Goal: Task Accomplishment & Management: Manage account settings

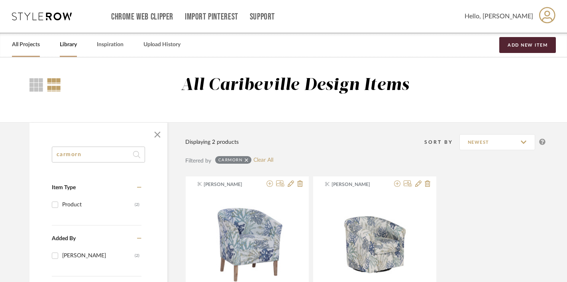
click at [36, 48] on link "All Projects" at bounding box center [26, 44] width 28 height 11
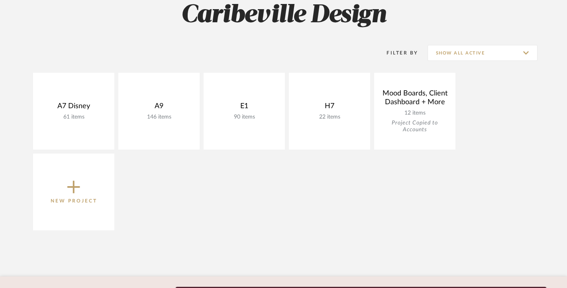
scroll to position [149, 0]
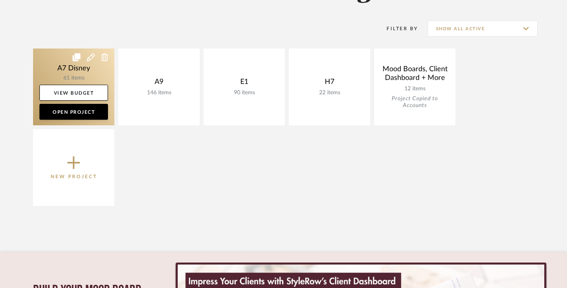
click at [87, 84] on link at bounding box center [73, 87] width 81 height 77
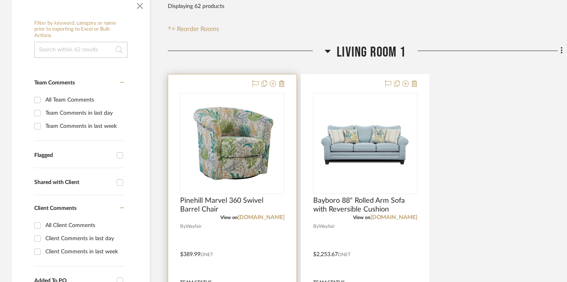
scroll to position [152, 0]
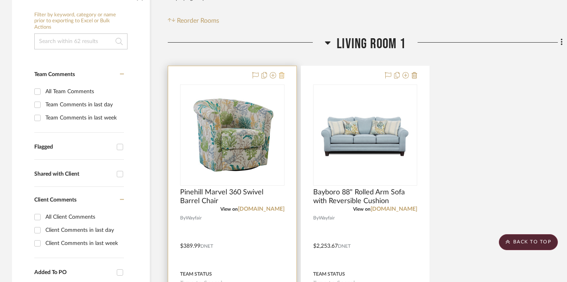
click at [281, 77] on icon at bounding box center [282, 75] width 6 height 6
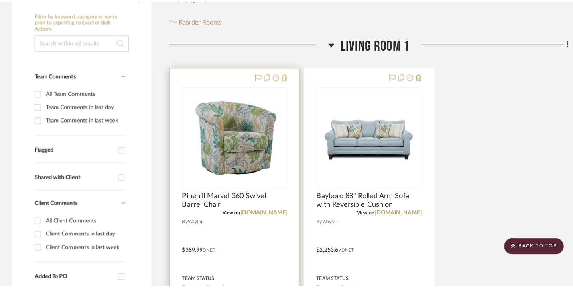
scroll to position [0, 0]
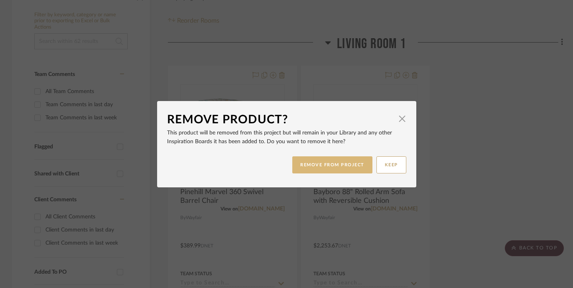
click at [323, 165] on button "REMOVE FROM PROJECT" at bounding box center [332, 165] width 80 height 17
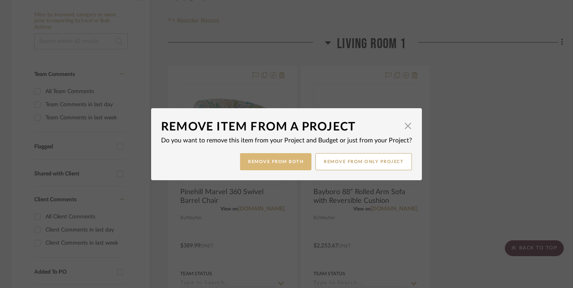
click at [280, 160] on button "Remove from Both" at bounding box center [275, 161] width 71 height 17
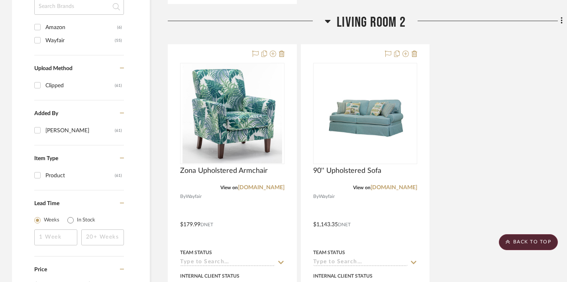
scroll to position [571, 0]
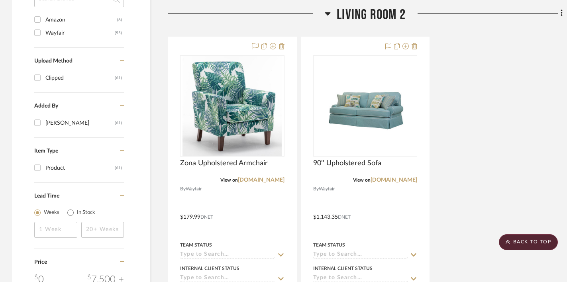
click at [561, 15] on icon at bounding box center [562, 13] width 2 height 9
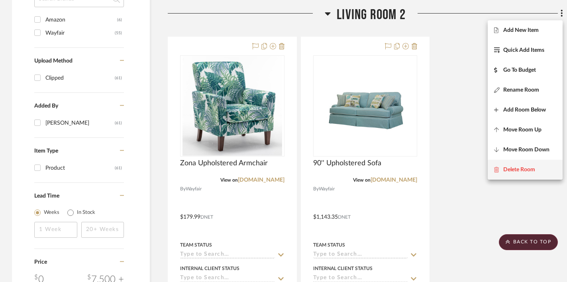
click at [528, 169] on span "Delete Room" at bounding box center [519, 169] width 32 height 7
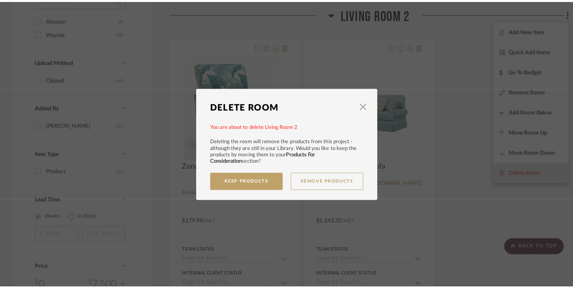
scroll to position [0, 0]
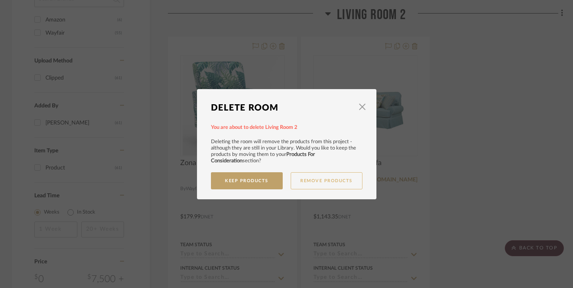
click at [306, 182] on button "Remove Products" at bounding box center [326, 181] width 72 height 17
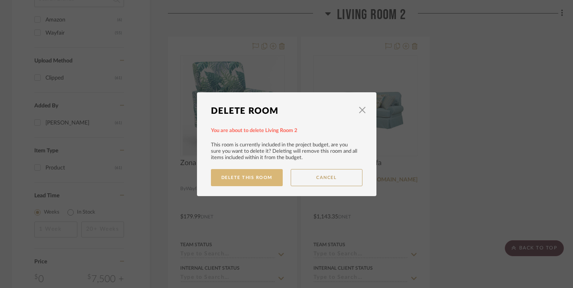
click at [259, 180] on button "Delete This Room" at bounding box center [247, 177] width 72 height 17
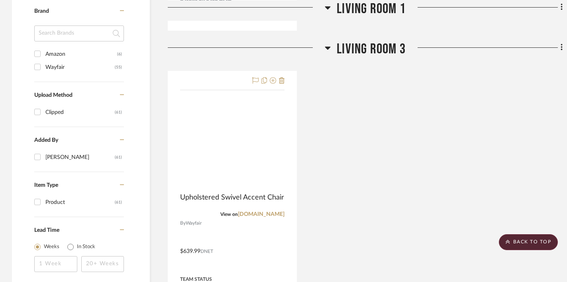
scroll to position [530, 0]
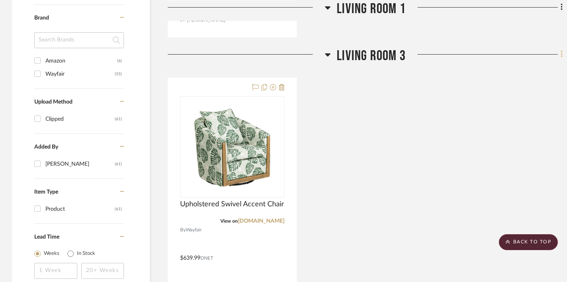
click at [561, 55] on icon at bounding box center [562, 54] width 2 height 7
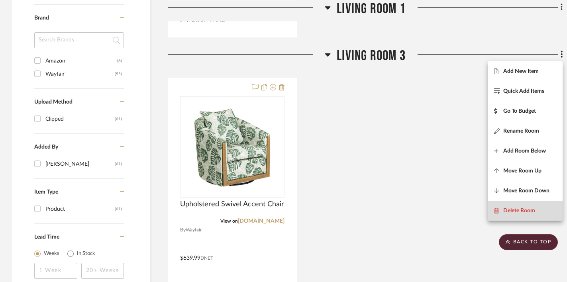
click at [527, 208] on span "Delete Room" at bounding box center [519, 210] width 32 height 7
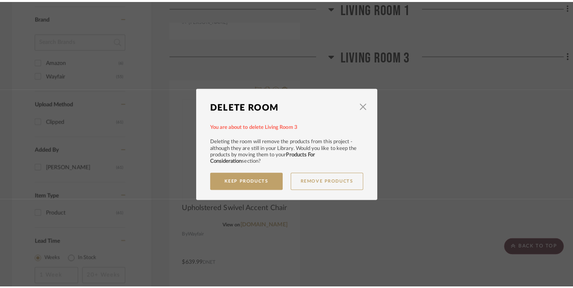
scroll to position [0, 0]
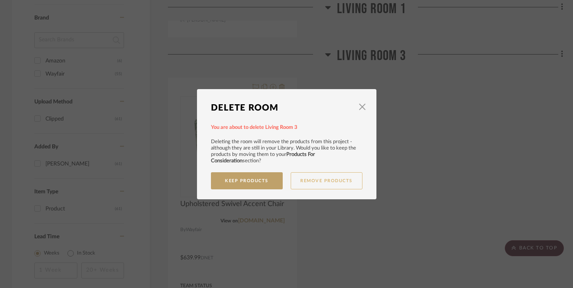
click at [310, 180] on button "Remove Products" at bounding box center [326, 181] width 72 height 17
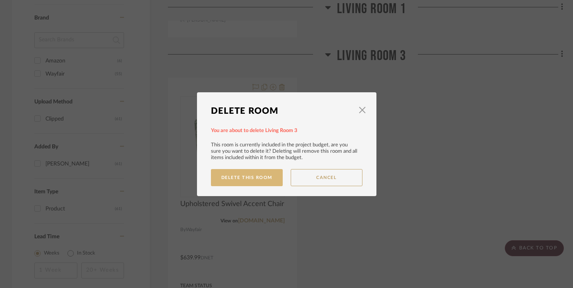
click at [256, 177] on button "Delete This Room" at bounding box center [247, 177] width 72 height 17
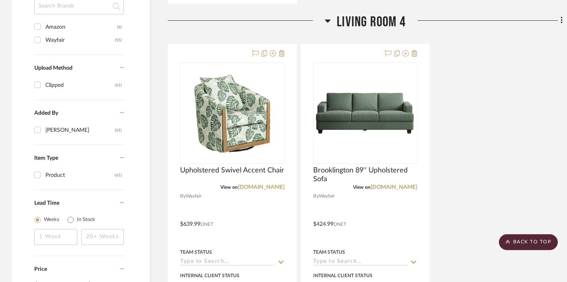
scroll to position [538, 0]
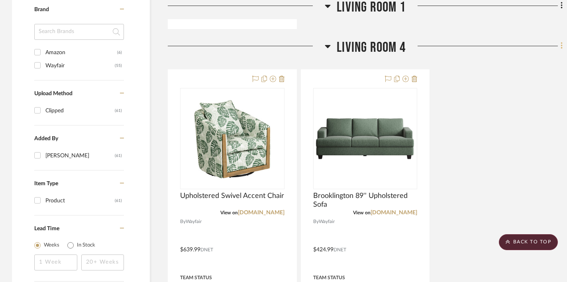
click at [561, 46] on icon at bounding box center [562, 46] width 2 height 7
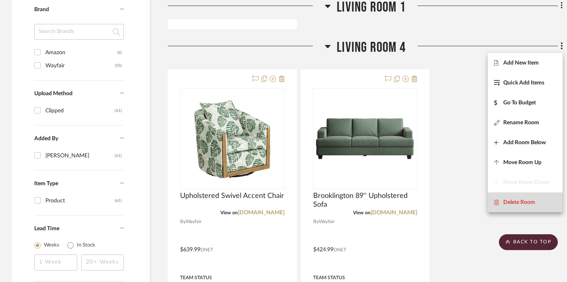
click at [520, 203] on span "Delete Room" at bounding box center [519, 202] width 32 height 7
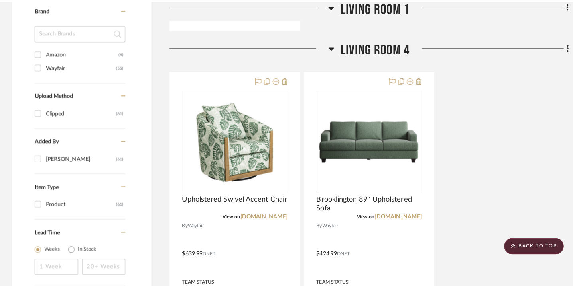
scroll to position [0, 0]
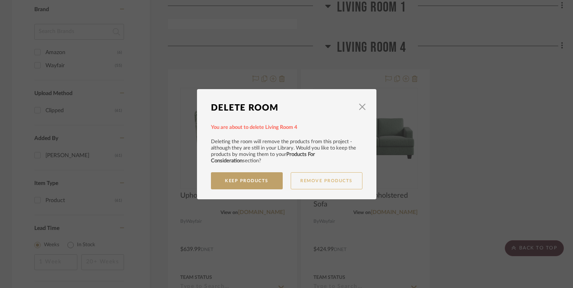
click at [304, 182] on button "Remove Products" at bounding box center [326, 181] width 72 height 17
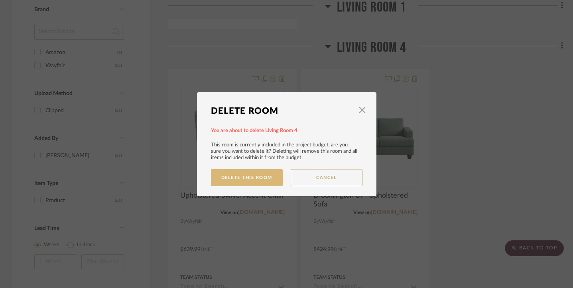
click at [261, 179] on button "Delete This Room" at bounding box center [247, 177] width 72 height 17
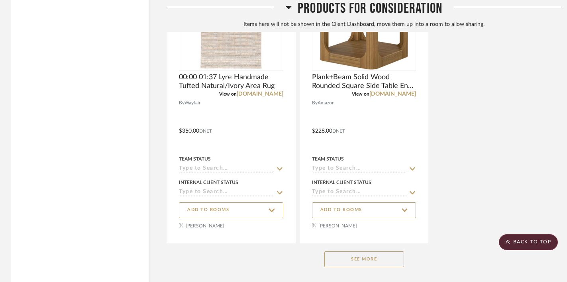
scroll to position [1308, 1]
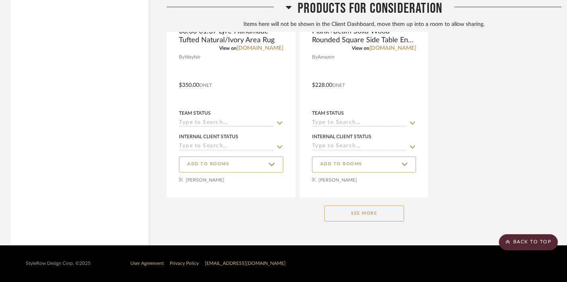
click at [388, 218] on button "See More" at bounding box center [364, 214] width 80 height 16
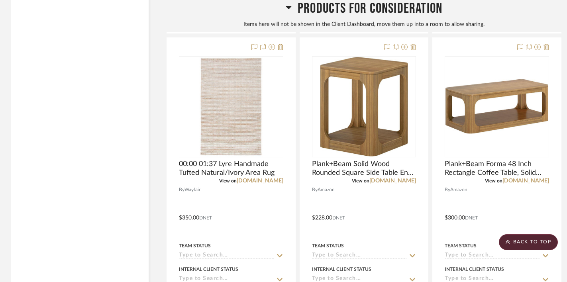
scroll to position [1174, 1]
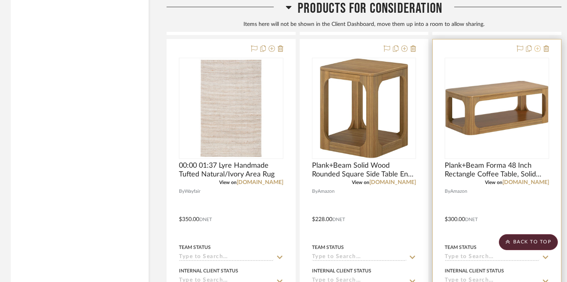
click at [538, 51] on icon at bounding box center [537, 48] width 6 height 6
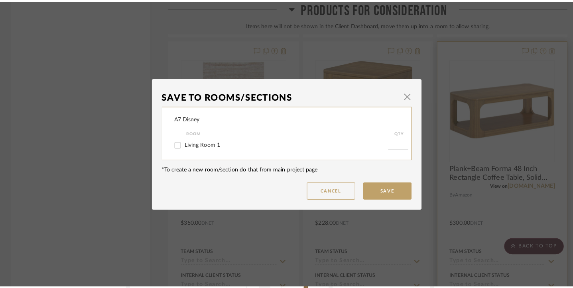
scroll to position [0, 0]
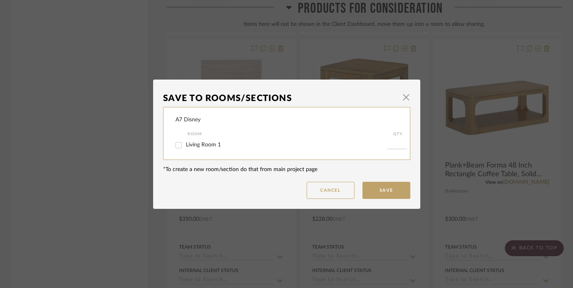
click at [221, 145] on label "Living Room 1" at bounding box center [286, 145] width 201 height 7
click at [185, 145] on input "Living Room 1" at bounding box center [178, 145] width 13 height 13
checkbox input "true"
type input "1"
click at [373, 180] on mat-dialog-content "Save To Rooms/Sections × A7 Disney Room QTY Living Room 1 1 *To create a new ro…" at bounding box center [286, 145] width 247 height 110
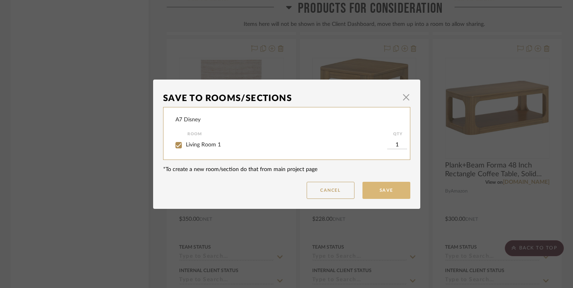
click at [375, 187] on button "Save" at bounding box center [386, 190] width 48 height 17
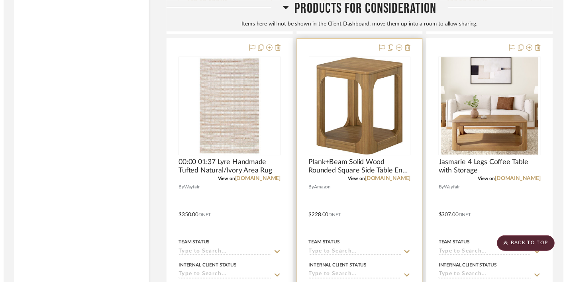
scroll to position [1174, 1]
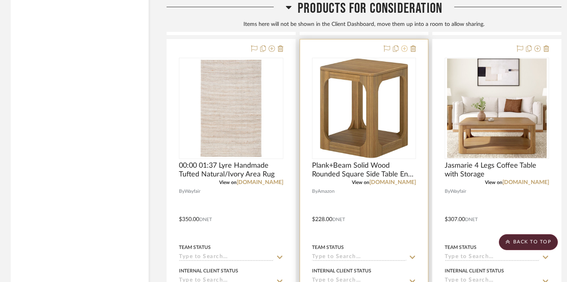
click at [405, 50] on icon at bounding box center [404, 48] width 6 height 6
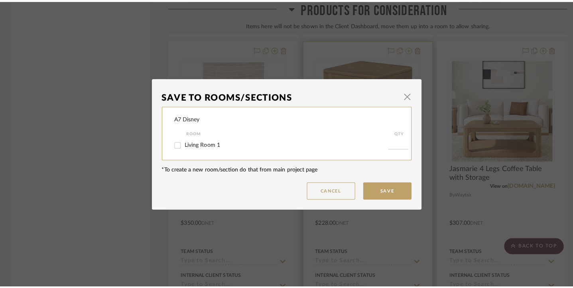
scroll to position [0, 0]
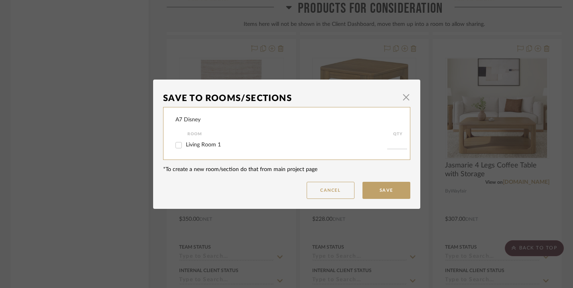
click at [334, 148] on label "Living Room 1" at bounding box center [286, 145] width 201 height 7
click at [185, 148] on input "Living Room 1" at bounding box center [178, 145] width 13 height 13
checkbox input "true"
type input "1"
click at [381, 188] on button "Save" at bounding box center [386, 190] width 48 height 17
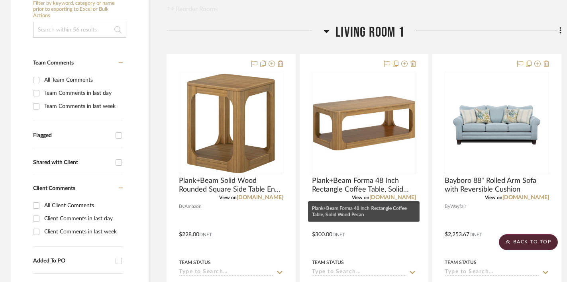
scroll to position [157, 1]
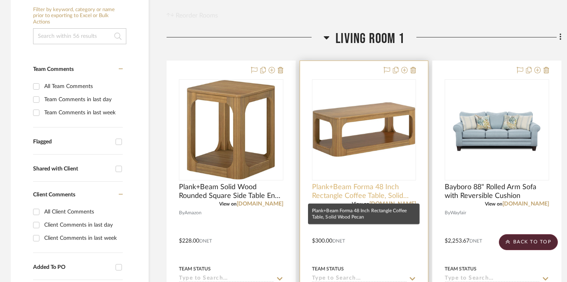
click at [379, 188] on span "Plank+Beam Forma 48 Inch Rectangle Coffee Table, Solid Wood Pecan" at bounding box center [364, 192] width 104 height 18
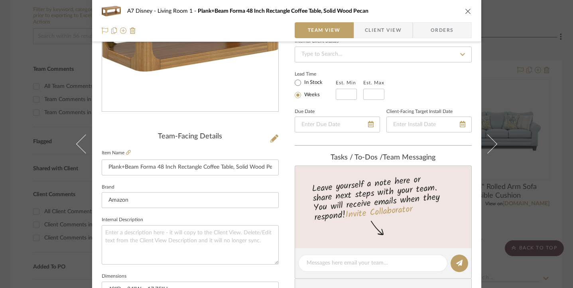
scroll to position [121, 0]
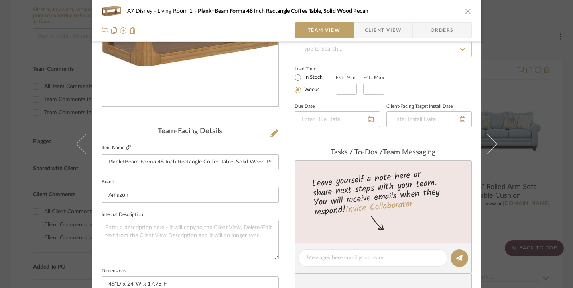
click at [127, 147] on icon at bounding box center [128, 147] width 5 height 5
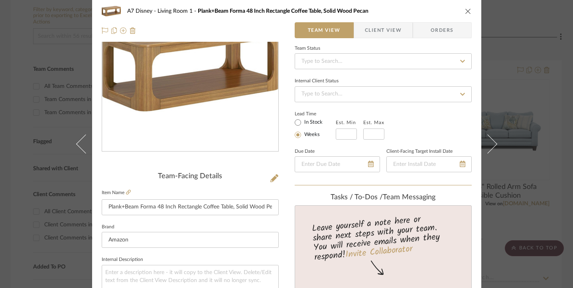
scroll to position [0, 0]
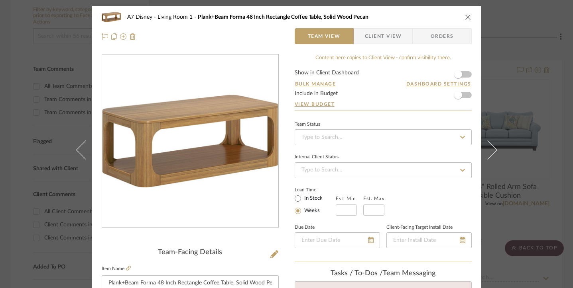
click at [467, 18] on icon "close" at bounding box center [468, 17] width 6 height 6
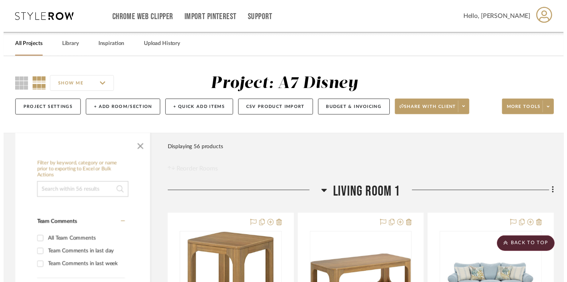
scroll to position [157, 1]
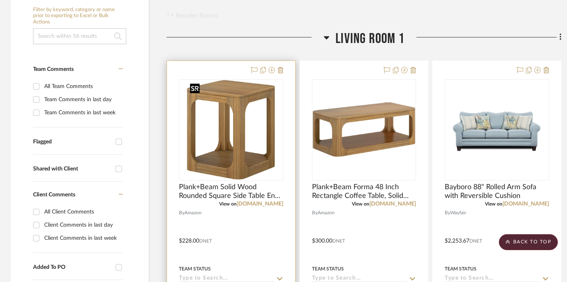
click at [257, 174] on img "0" at bounding box center [231, 130] width 88 height 100
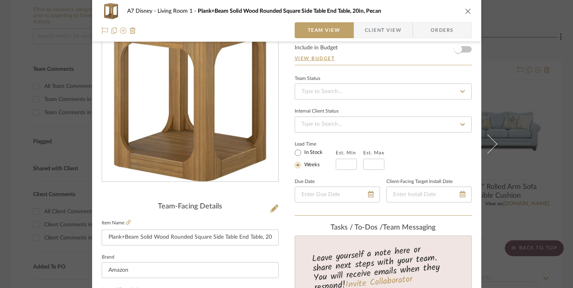
scroll to position [59, 0]
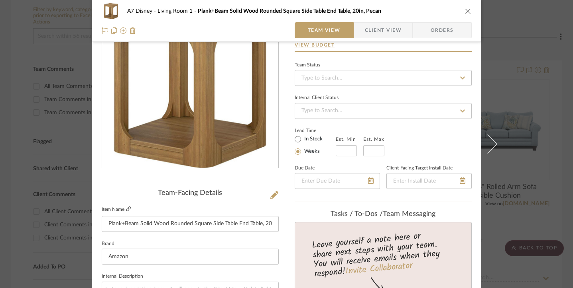
click at [126, 210] on icon at bounding box center [128, 209] width 5 height 5
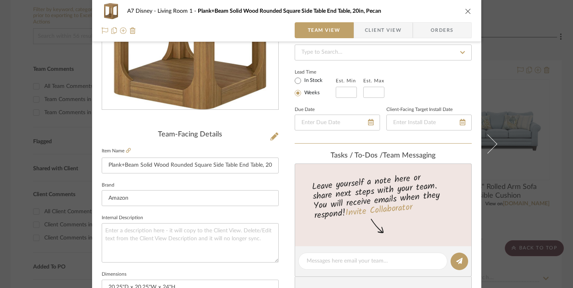
scroll to position [0, 0]
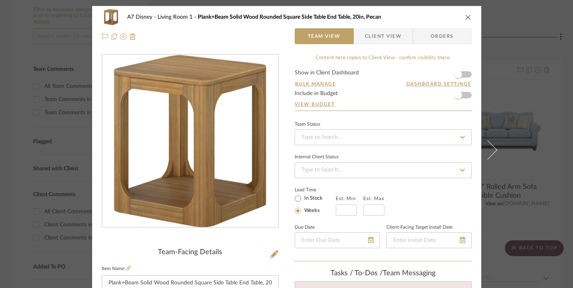
click at [466, 14] on icon "close" at bounding box center [468, 17] width 6 height 6
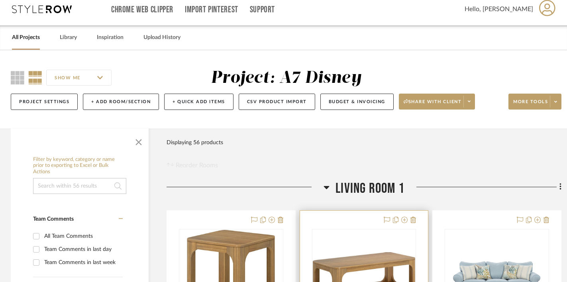
scroll to position [0, 1]
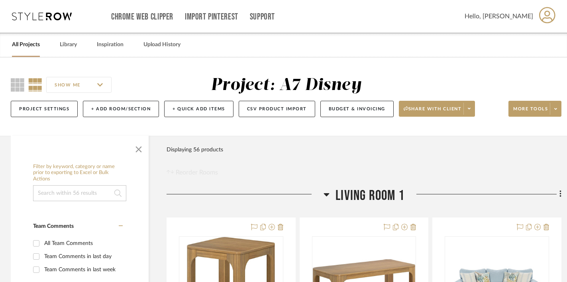
click at [561, 195] on icon at bounding box center [560, 194] width 2 height 9
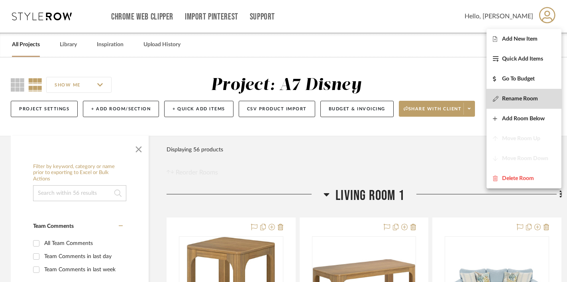
click at [524, 104] on button "Rename Room" at bounding box center [524, 99] width 75 height 20
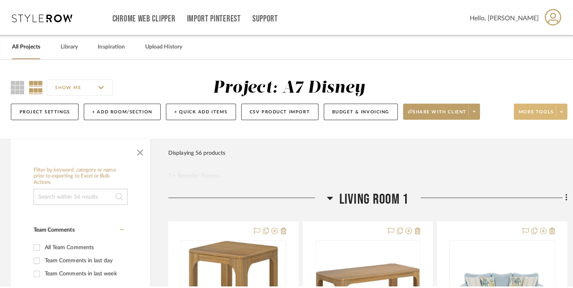
scroll to position [0, 0]
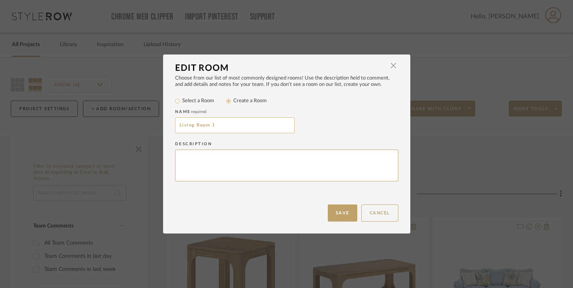
click at [251, 121] on input "Living Room 1" at bounding box center [235, 126] width 120 height 16
click at [246, 121] on input "Living Room 1" at bounding box center [235, 126] width 120 height 16
click at [234, 123] on input "Living Room 1" at bounding box center [235, 126] width 120 height 16
click at [220, 125] on input "Living Room 1" at bounding box center [235, 126] width 120 height 16
type input "Living Room"
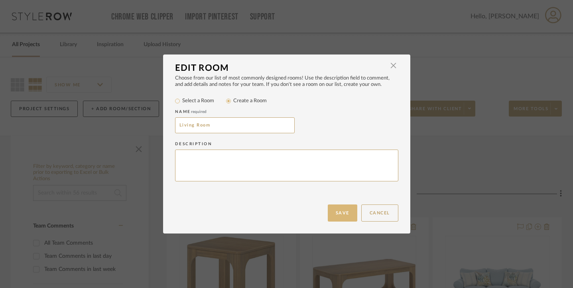
click at [341, 215] on button "Save" at bounding box center [342, 213] width 29 height 17
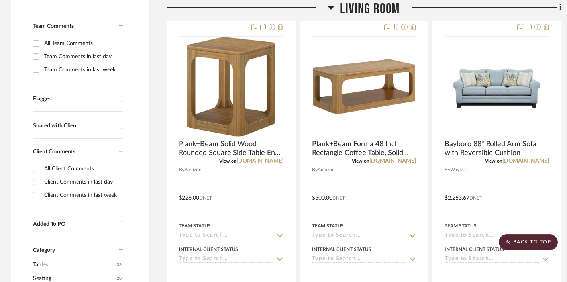
scroll to position [0, 1]
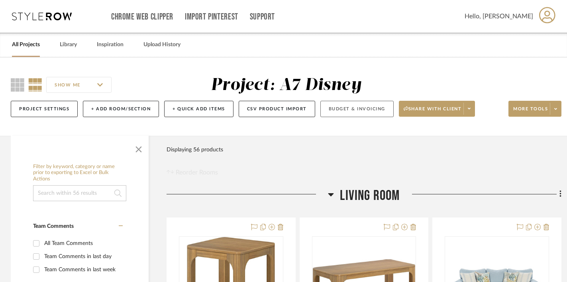
click at [347, 114] on button "Budget & Invoicing" at bounding box center [356, 109] width 73 height 16
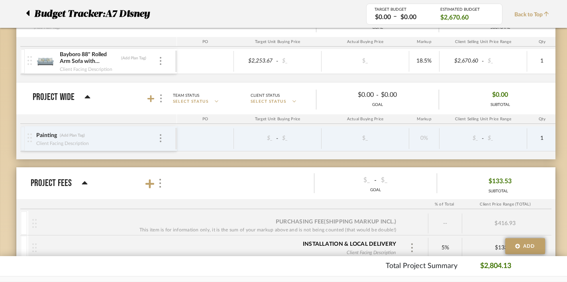
scroll to position [114, 1]
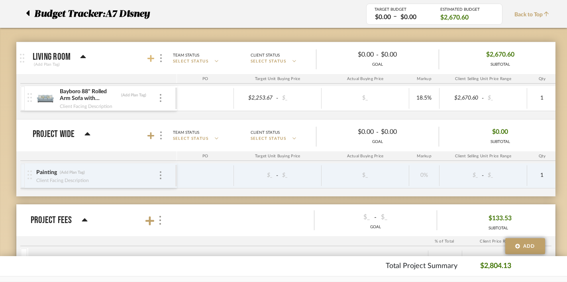
click at [149, 60] on icon at bounding box center [150, 59] width 7 height 8
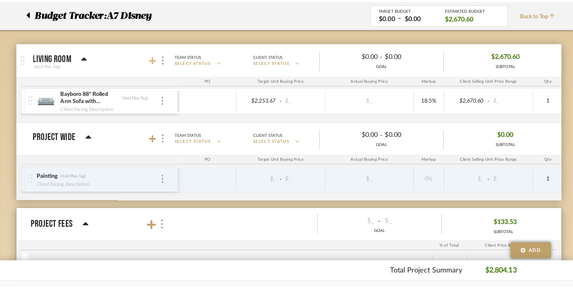
scroll to position [0, 0]
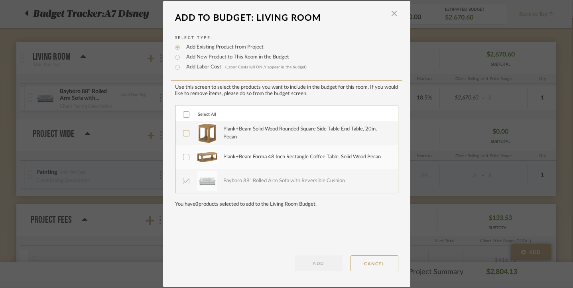
click at [207, 138] on img at bounding box center [207, 134] width 18 height 20
click at [207, 158] on img at bounding box center [207, 158] width 21 height 12
click at [327, 267] on button "ADD" at bounding box center [318, 264] width 48 height 16
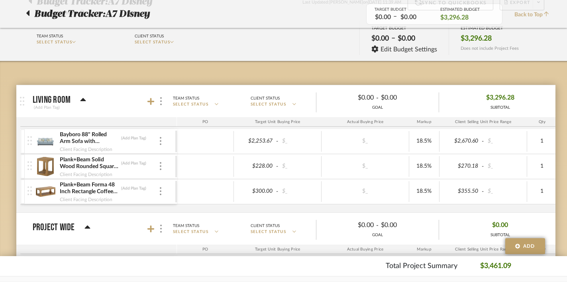
scroll to position [36, 1]
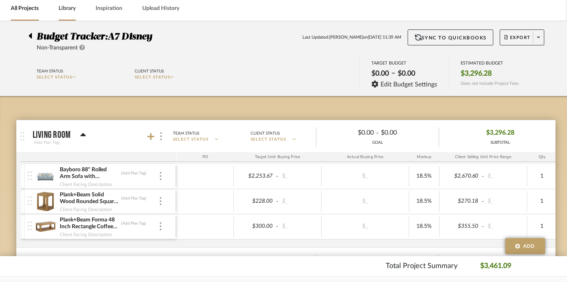
click at [71, 10] on link "Library" at bounding box center [67, 8] width 17 height 11
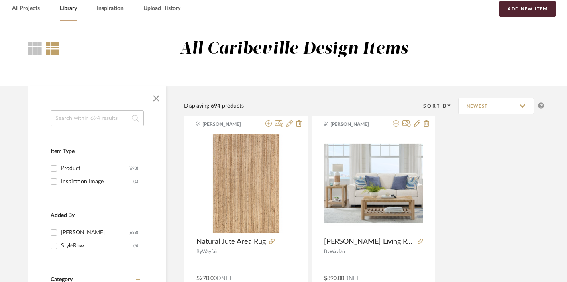
click at [94, 118] on input at bounding box center [97, 118] width 93 height 16
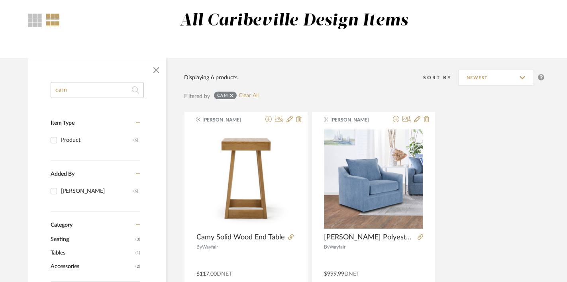
scroll to position [40, 1]
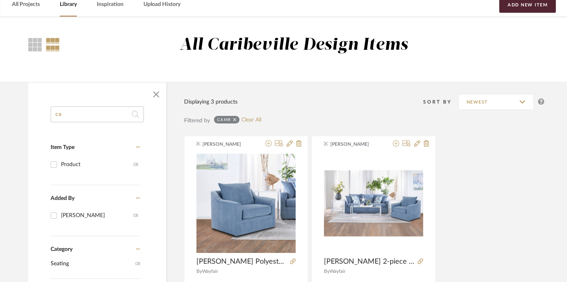
type input "c"
type input "swivel"
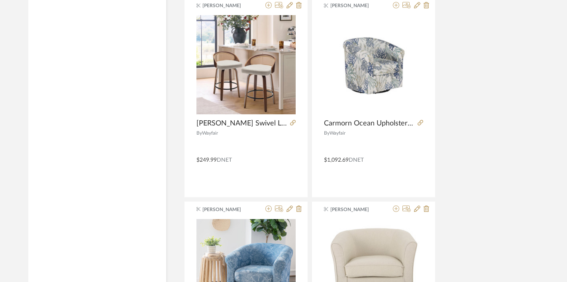
scroll to position [3236, 1]
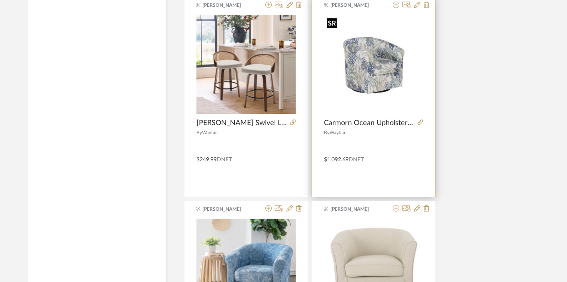
click at [370, 78] on img "0" at bounding box center [373, 64] width 99 height 99
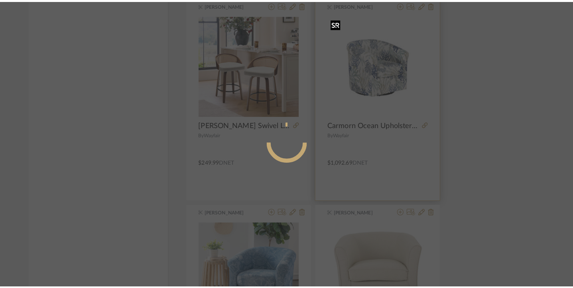
scroll to position [0, 0]
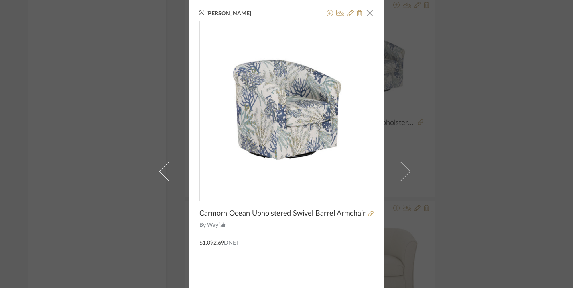
click at [323, 14] on div at bounding box center [342, 14] width 39 height 10
click at [326, 13] on icon at bounding box center [329, 13] width 6 height 6
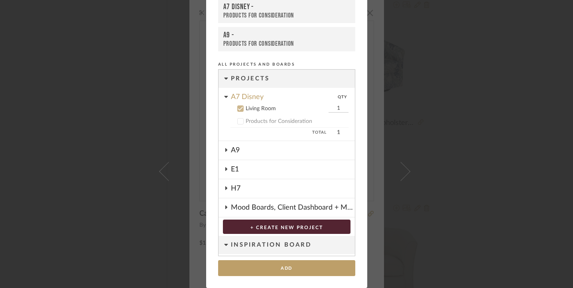
scroll to position [71, 0]
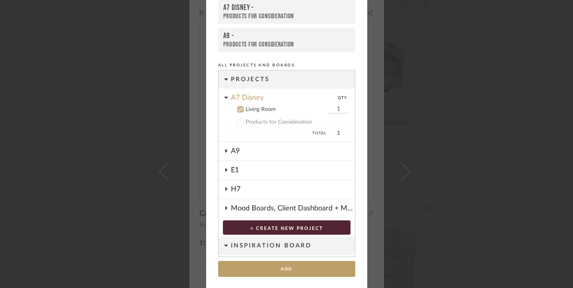
click at [331, 106] on input "1" at bounding box center [338, 110] width 20 height 8
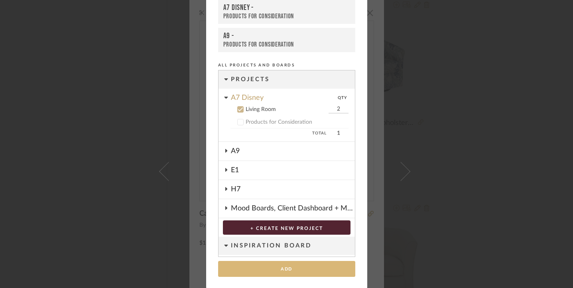
type input "2"
click at [312, 268] on button "Add" at bounding box center [286, 269] width 137 height 16
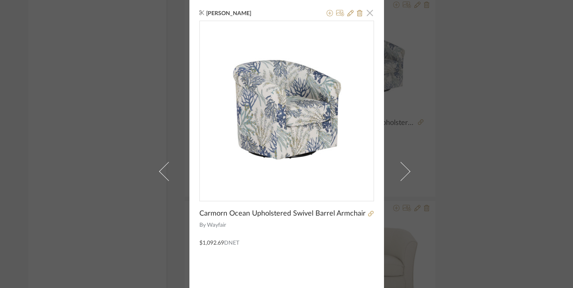
click at [369, 16] on span "button" at bounding box center [370, 13] width 16 height 16
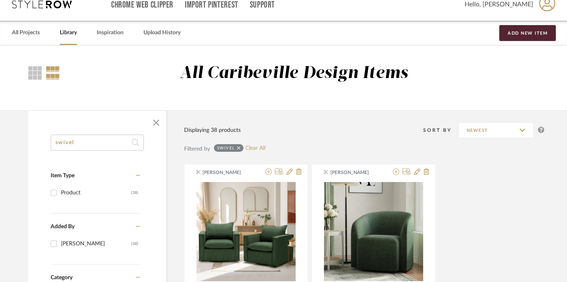
scroll to position [0, 1]
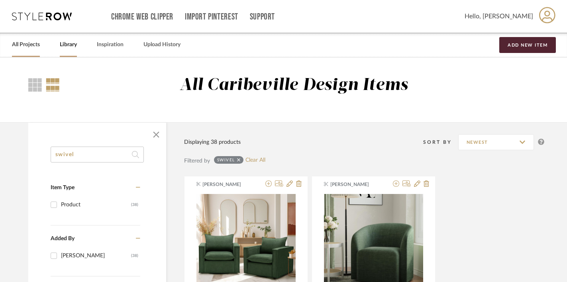
click at [27, 45] on link "All Projects" at bounding box center [26, 44] width 28 height 11
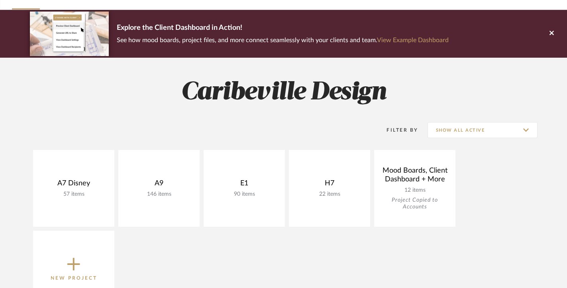
scroll to position [67, 0]
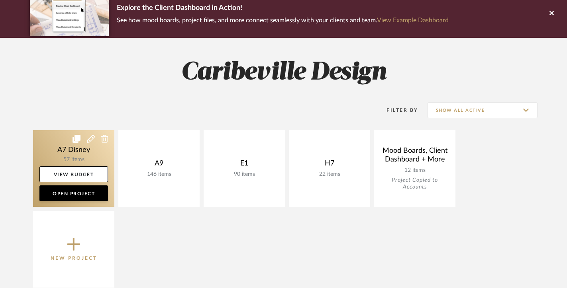
click at [96, 158] on link at bounding box center [73, 168] width 81 height 77
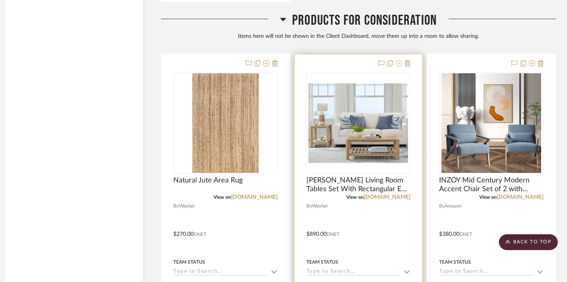
scroll to position [919, 7]
click at [410, 60] on icon at bounding box center [408, 63] width 6 height 6
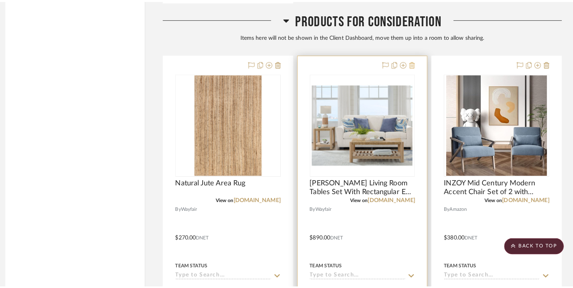
scroll to position [0, 0]
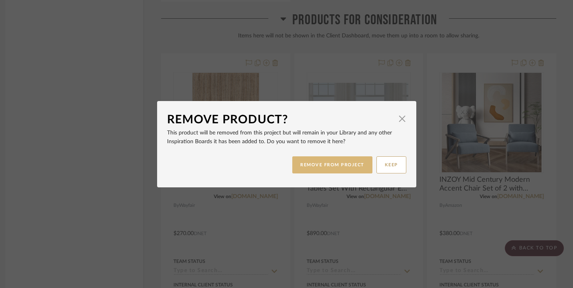
click at [347, 169] on button "REMOVE FROM PROJECT" at bounding box center [332, 165] width 80 height 17
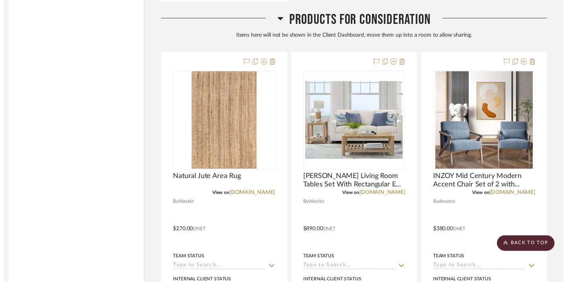
scroll to position [919, 7]
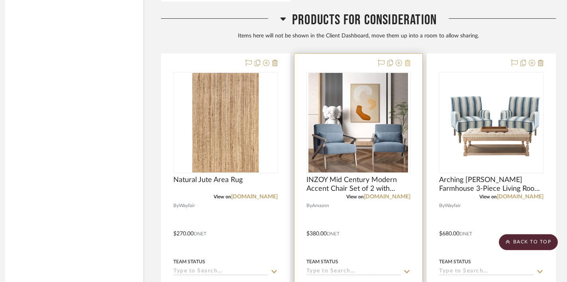
click at [410, 61] on icon at bounding box center [408, 63] width 6 height 6
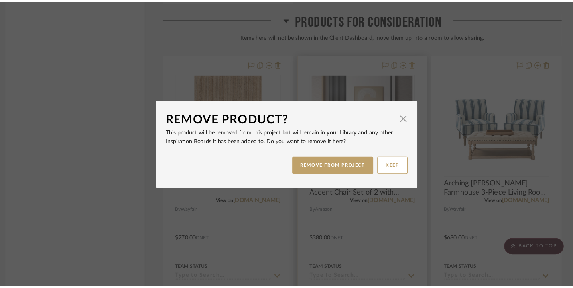
scroll to position [0, 0]
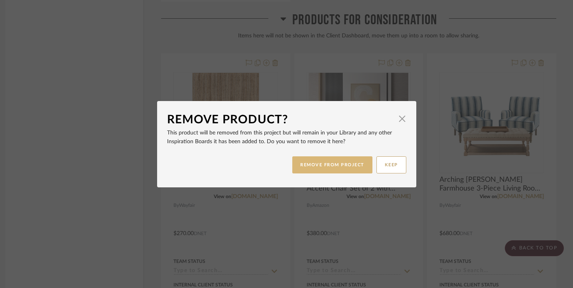
click at [348, 170] on button "REMOVE FROM PROJECT" at bounding box center [332, 165] width 80 height 17
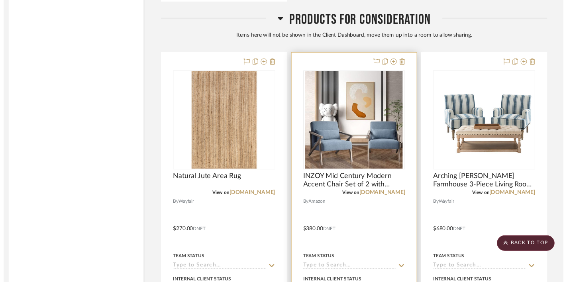
scroll to position [919, 7]
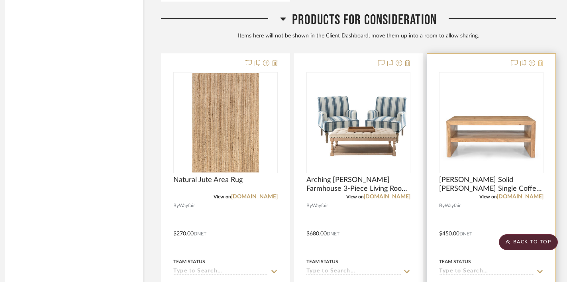
click at [540, 60] on icon at bounding box center [541, 63] width 6 height 6
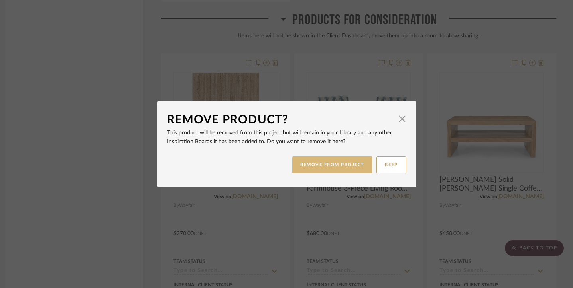
click at [359, 161] on button "REMOVE FROM PROJECT" at bounding box center [332, 165] width 80 height 17
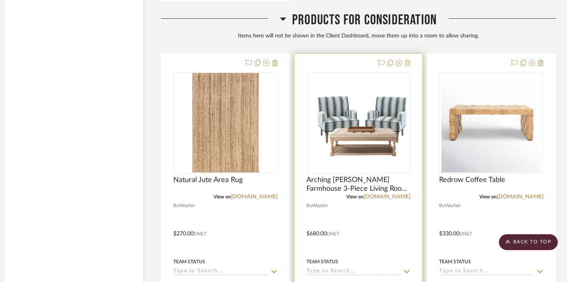
click at [409, 63] on icon at bounding box center [408, 63] width 6 height 6
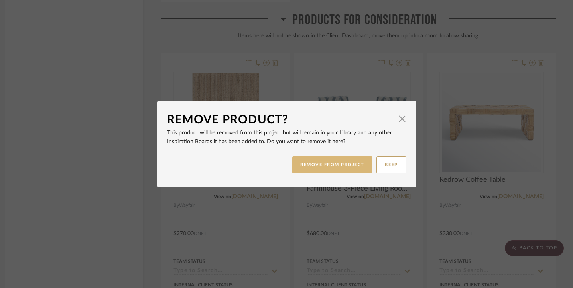
click at [332, 167] on button "REMOVE FROM PROJECT" at bounding box center [332, 165] width 80 height 17
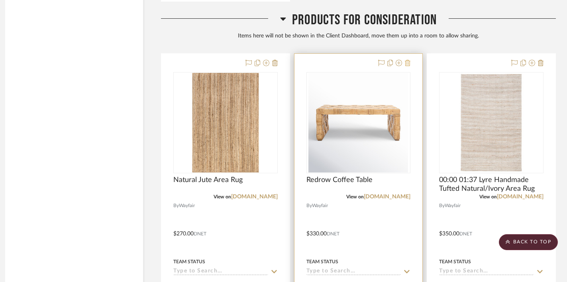
click at [406, 60] on icon at bounding box center [408, 63] width 6 height 6
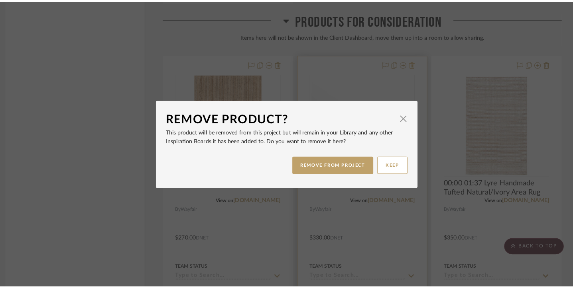
scroll to position [0, 0]
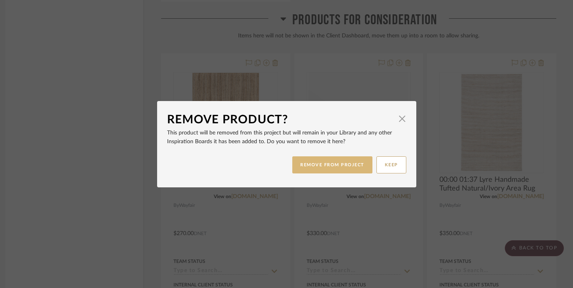
click at [327, 164] on button "REMOVE FROM PROJECT" at bounding box center [332, 165] width 80 height 17
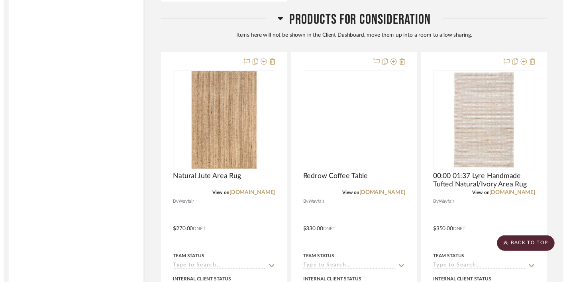
scroll to position [919, 7]
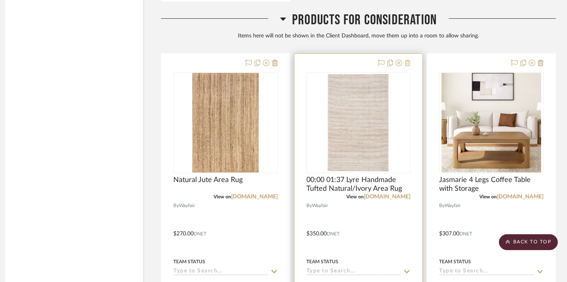
click at [408, 62] on icon at bounding box center [408, 63] width 6 height 6
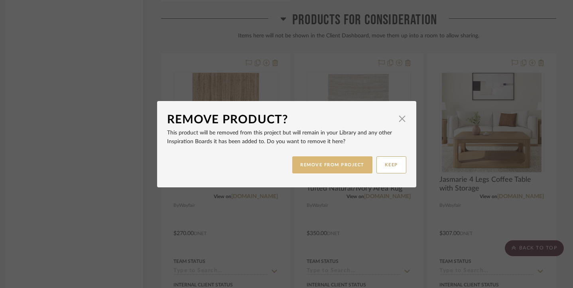
click at [341, 167] on button "REMOVE FROM PROJECT" at bounding box center [332, 165] width 80 height 17
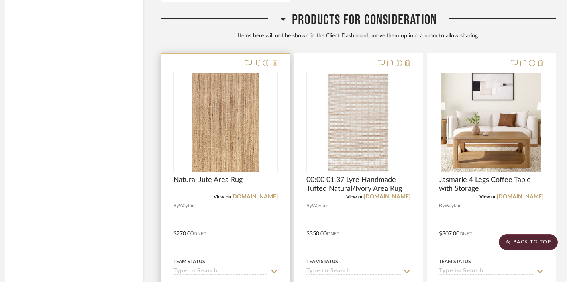
click at [277, 65] on icon at bounding box center [275, 63] width 6 height 6
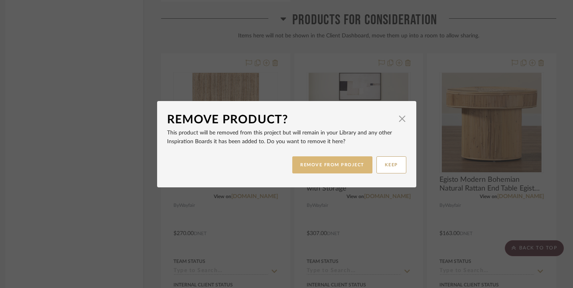
click at [295, 158] on button "REMOVE FROM PROJECT" at bounding box center [332, 165] width 80 height 17
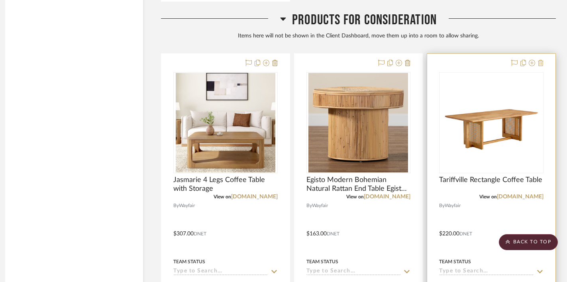
click at [538, 61] on icon at bounding box center [541, 63] width 6 height 6
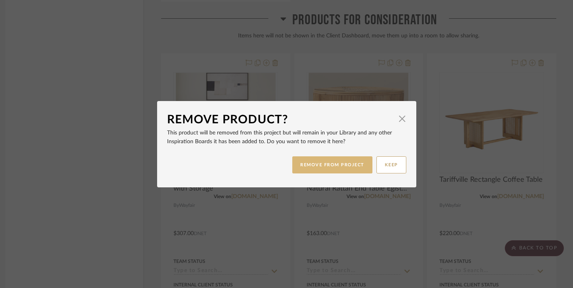
click at [353, 162] on button "REMOVE FROM PROJECT" at bounding box center [332, 165] width 80 height 17
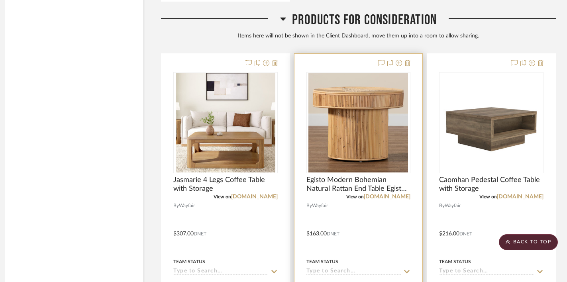
click at [411, 61] on div at bounding box center [358, 200] width 128 height 292
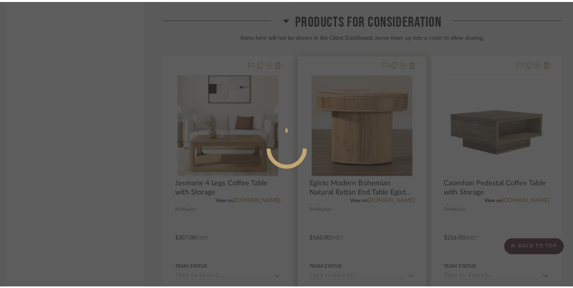
scroll to position [0, 0]
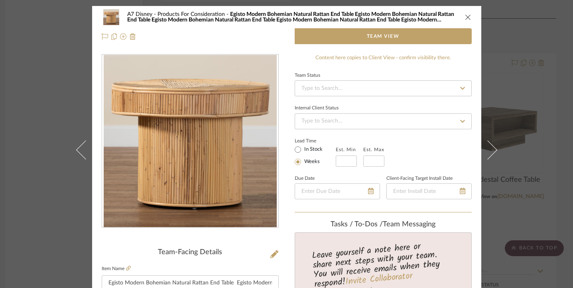
click at [465, 14] on icon "close" at bounding box center [468, 17] width 6 height 6
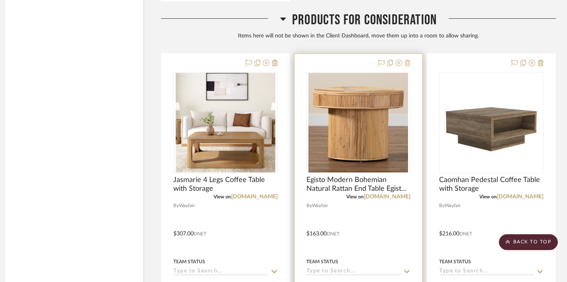
click at [408, 61] on icon at bounding box center [408, 63] width 6 height 6
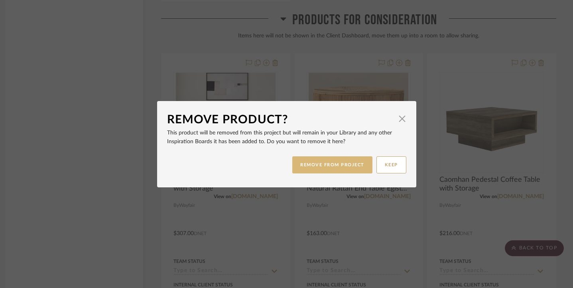
click at [344, 160] on button "REMOVE FROM PROJECT" at bounding box center [332, 165] width 80 height 17
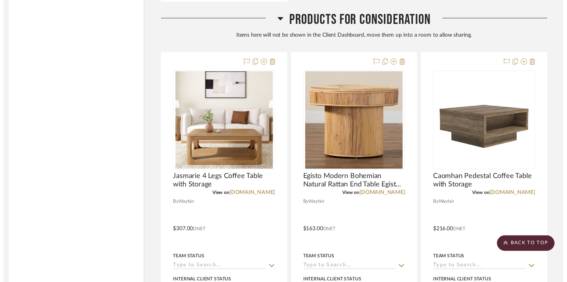
scroll to position [919, 7]
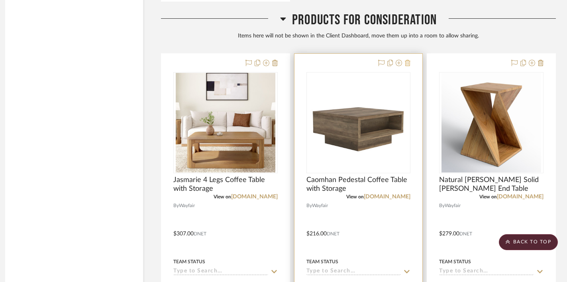
click at [406, 61] on icon at bounding box center [408, 63] width 6 height 6
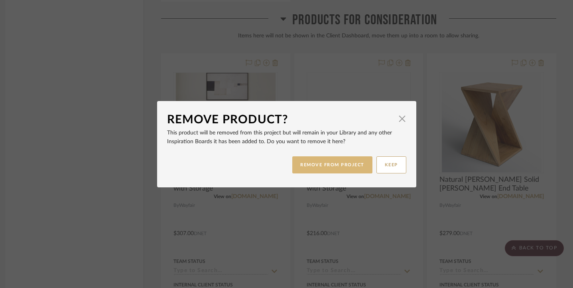
click at [338, 172] on button "REMOVE FROM PROJECT" at bounding box center [332, 165] width 80 height 17
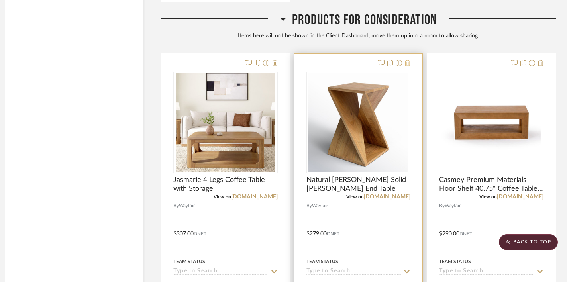
click at [408, 61] on icon at bounding box center [408, 63] width 6 height 6
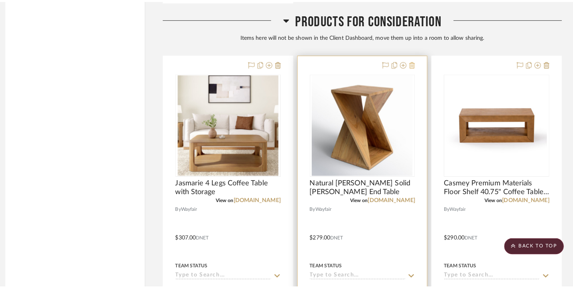
scroll to position [0, 0]
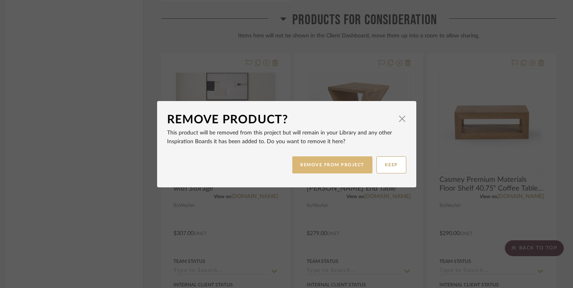
click at [349, 164] on button "REMOVE FROM PROJECT" at bounding box center [332, 165] width 80 height 17
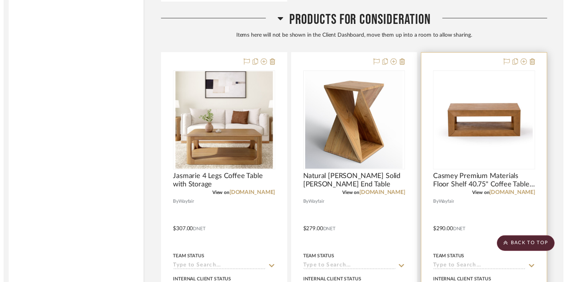
scroll to position [919, 7]
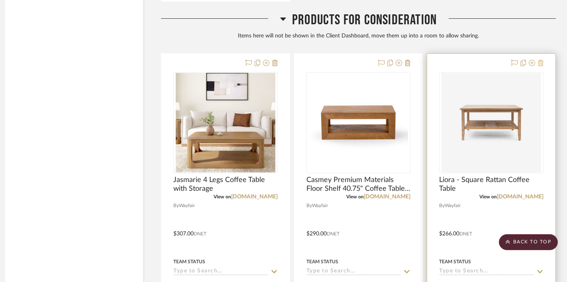
click at [538, 60] on icon at bounding box center [541, 63] width 6 height 6
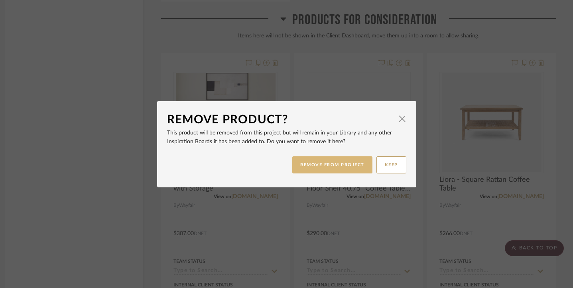
click at [355, 168] on button "REMOVE FROM PROJECT" at bounding box center [332, 165] width 80 height 17
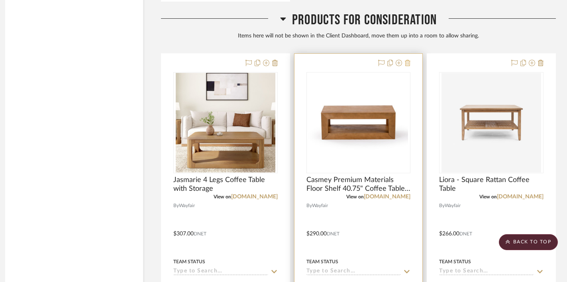
click at [408, 61] on icon at bounding box center [408, 63] width 6 height 6
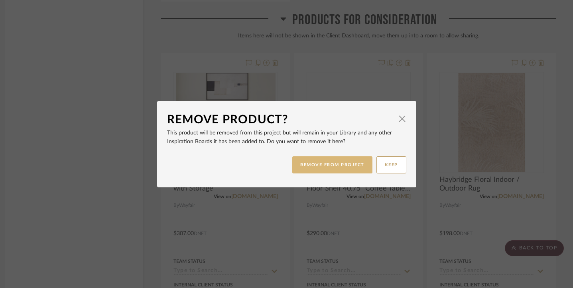
click at [350, 166] on button "REMOVE FROM PROJECT" at bounding box center [332, 165] width 80 height 17
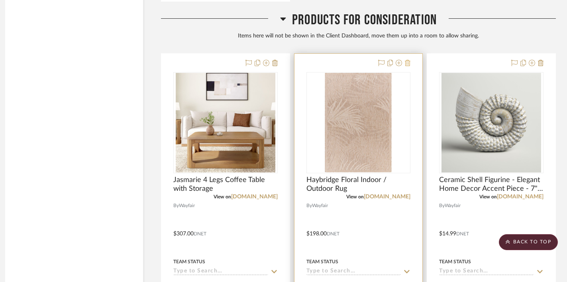
click at [408, 61] on icon at bounding box center [408, 63] width 6 height 6
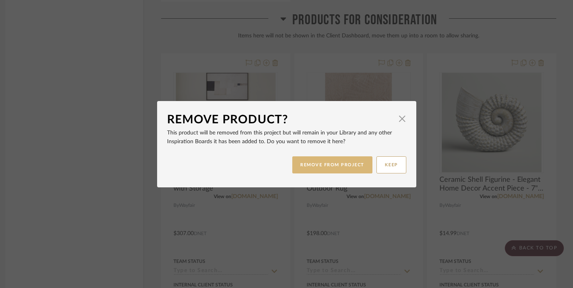
click at [334, 170] on button "REMOVE FROM PROJECT" at bounding box center [332, 165] width 80 height 17
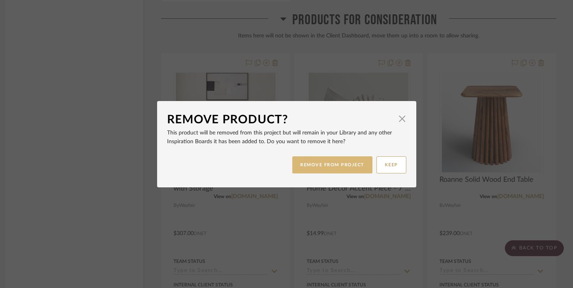
click at [365, 159] on button "REMOVE FROM PROJECT" at bounding box center [332, 165] width 80 height 17
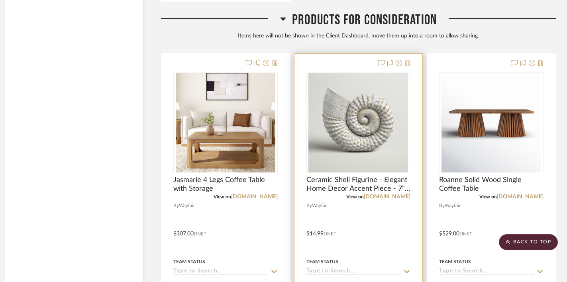
click at [409, 63] on icon at bounding box center [408, 63] width 6 height 6
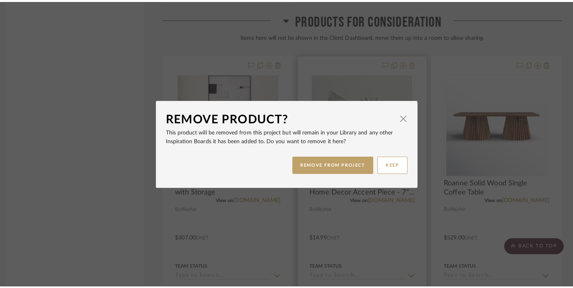
scroll to position [0, 0]
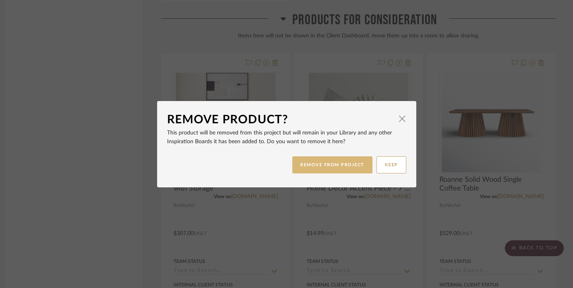
click at [341, 170] on button "REMOVE FROM PROJECT" at bounding box center [332, 165] width 80 height 17
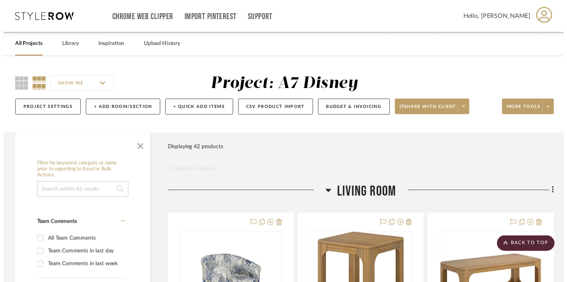
scroll to position [919, 7]
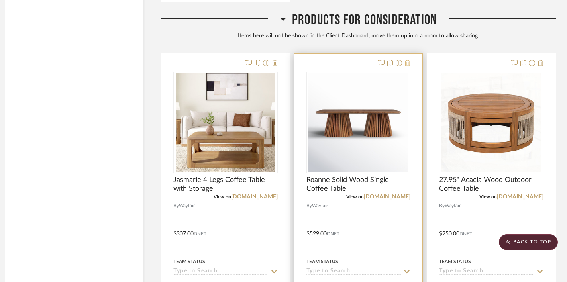
click at [409, 61] on icon at bounding box center [408, 63] width 6 height 6
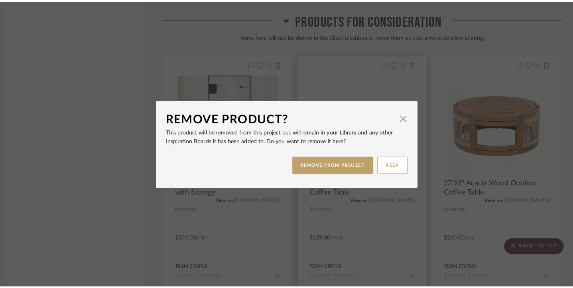
scroll to position [0, 0]
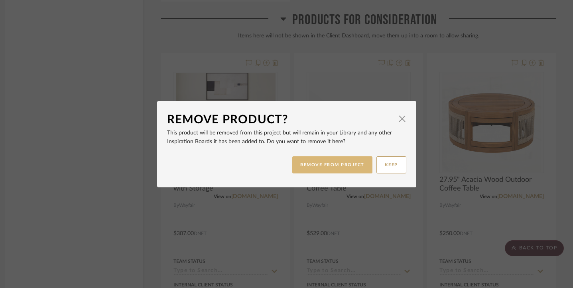
click at [333, 167] on button "REMOVE FROM PROJECT" at bounding box center [332, 165] width 80 height 17
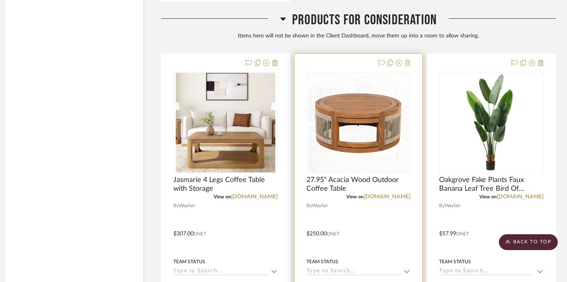
click at [408, 64] on icon at bounding box center [408, 63] width 6 height 6
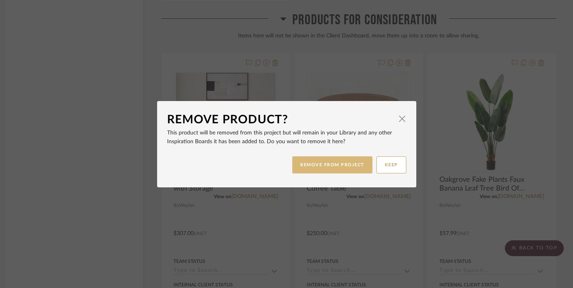
click at [347, 169] on button "REMOVE FROM PROJECT" at bounding box center [332, 165] width 80 height 17
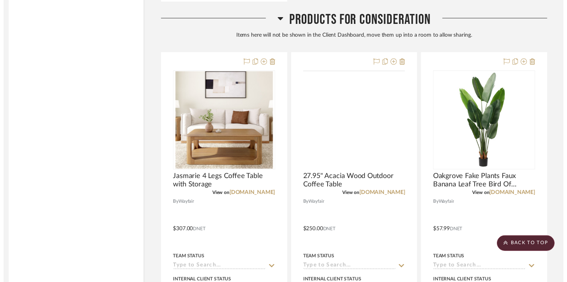
scroll to position [919, 7]
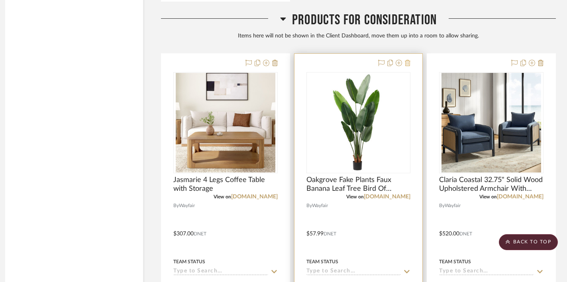
click at [408, 63] on icon at bounding box center [408, 63] width 6 height 6
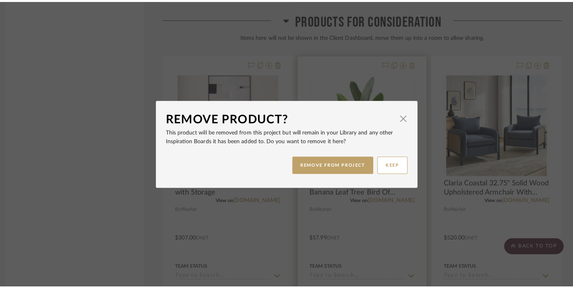
scroll to position [0, 0]
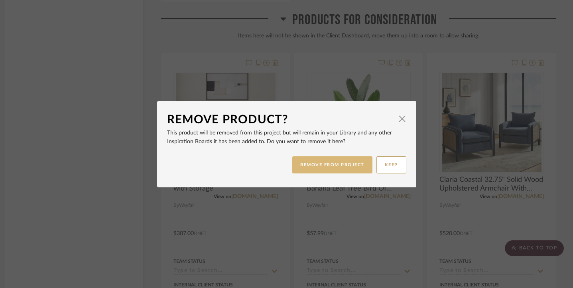
click at [349, 161] on button "REMOVE FROM PROJECT" at bounding box center [332, 165] width 80 height 17
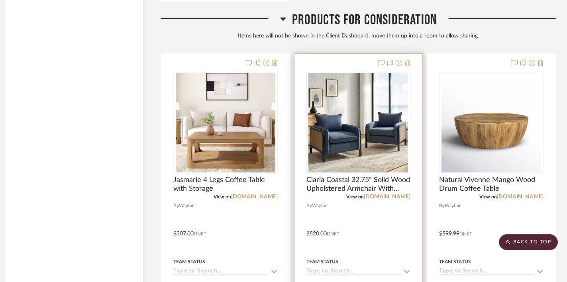
click at [410, 61] on icon at bounding box center [408, 63] width 6 height 6
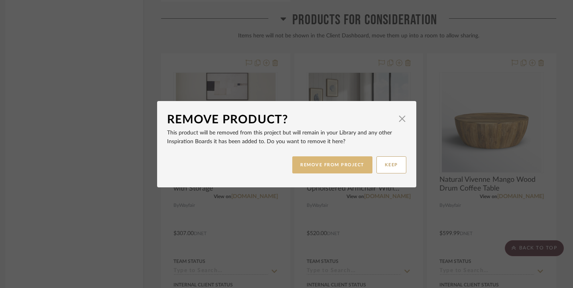
click at [354, 167] on button "REMOVE FROM PROJECT" at bounding box center [332, 165] width 80 height 17
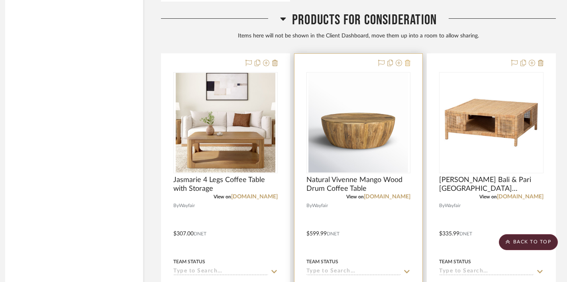
click at [408, 64] on icon at bounding box center [408, 63] width 6 height 6
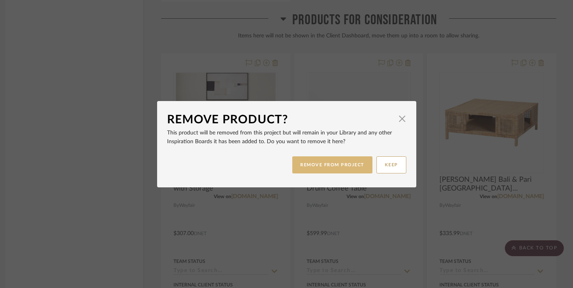
click at [339, 165] on button "REMOVE FROM PROJECT" at bounding box center [332, 165] width 80 height 17
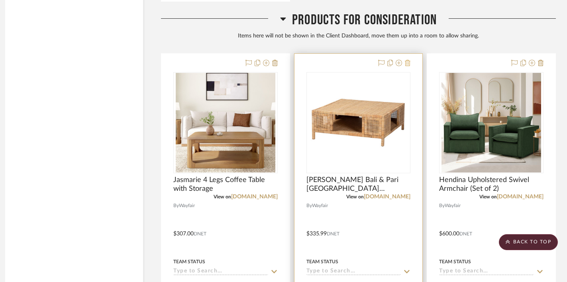
click at [407, 60] on fa-icon at bounding box center [408, 63] width 6 height 6
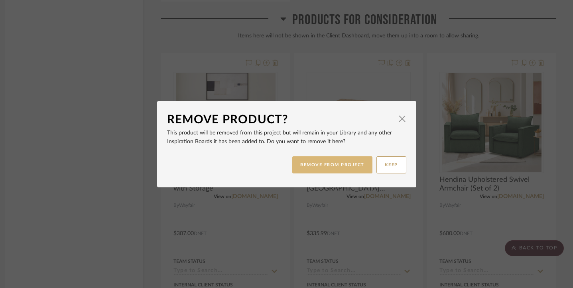
click at [338, 166] on button "REMOVE FROM PROJECT" at bounding box center [332, 165] width 80 height 17
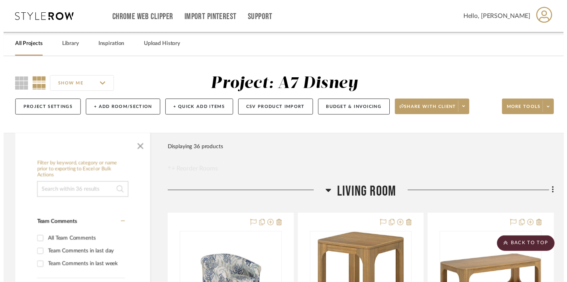
scroll to position [919, 7]
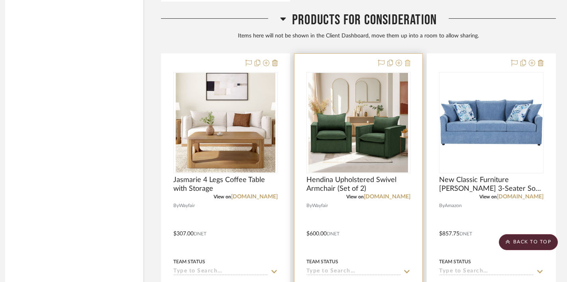
click at [408, 63] on icon at bounding box center [408, 63] width 6 height 6
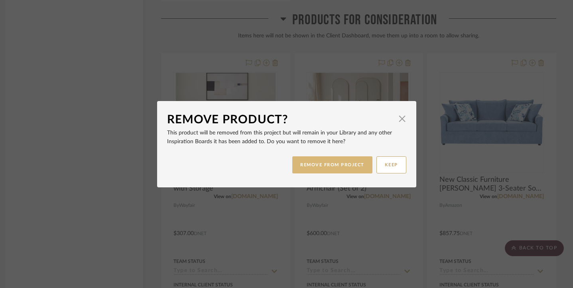
click at [339, 160] on button "REMOVE FROM PROJECT" at bounding box center [332, 165] width 80 height 17
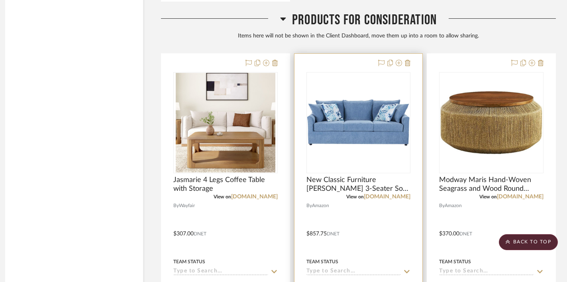
click at [402, 61] on div at bounding box center [392, 64] width 35 height 10
click at [406, 61] on icon at bounding box center [408, 63] width 6 height 6
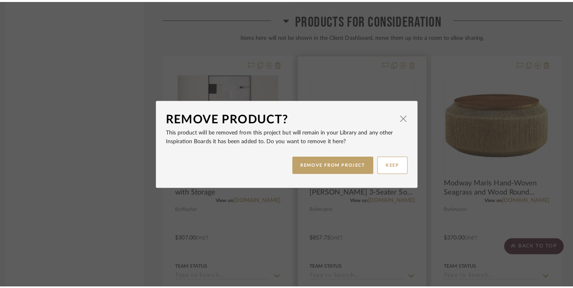
scroll to position [0, 0]
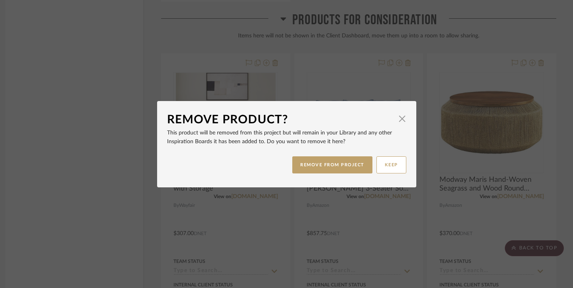
click at [331, 173] on div "REMOVE FROM PROJECT KEEP" at bounding box center [286, 165] width 239 height 25
click at [331, 166] on button "REMOVE FROM PROJECT" at bounding box center [332, 165] width 80 height 17
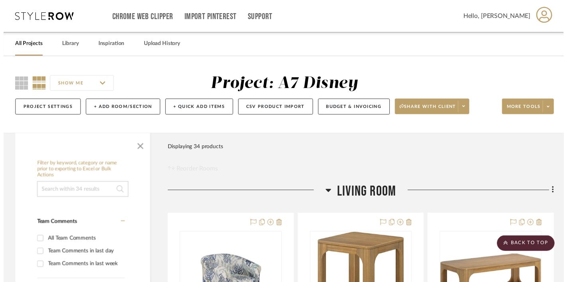
scroll to position [919, 7]
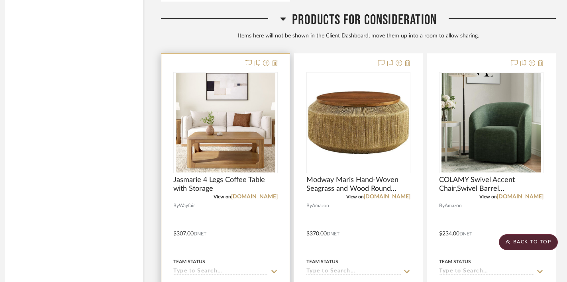
click at [278, 64] on div at bounding box center [225, 200] width 128 height 292
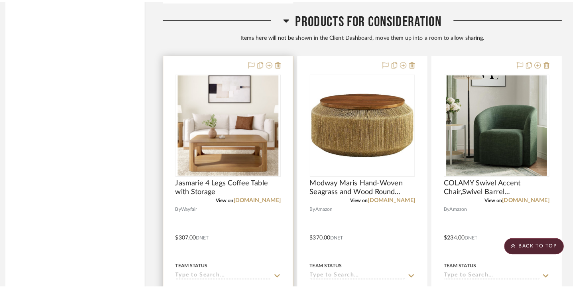
scroll to position [0, 0]
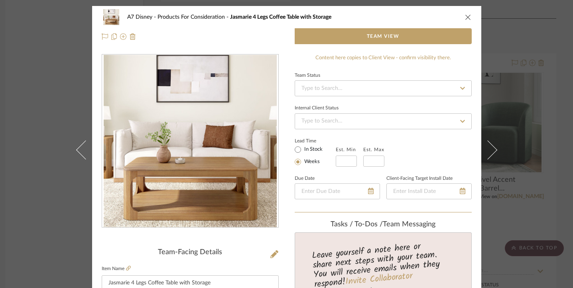
click at [465, 19] on icon "close" at bounding box center [468, 17] width 6 height 6
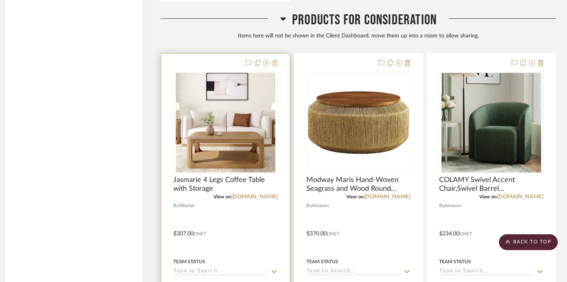
click at [275, 63] on icon at bounding box center [275, 63] width 6 height 6
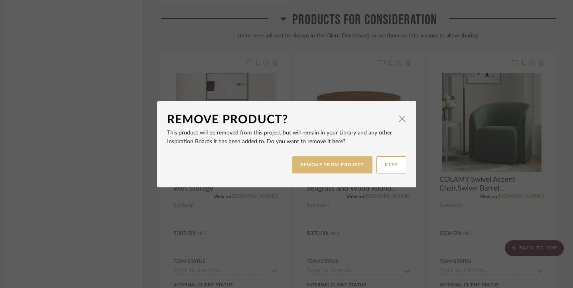
click at [309, 164] on button "REMOVE FROM PROJECT" at bounding box center [332, 165] width 80 height 17
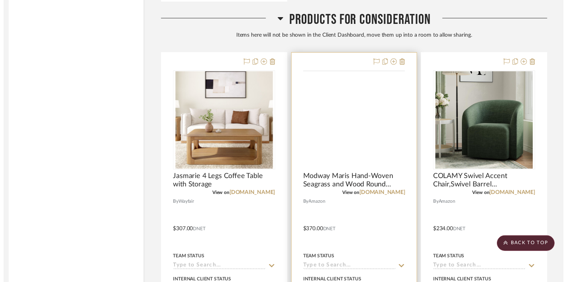
scroll to position [919, 7]
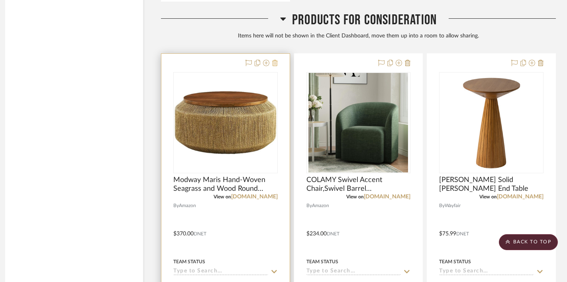
click at [274, 63] on icon at bounding box center [275, 63] width 6 height 6
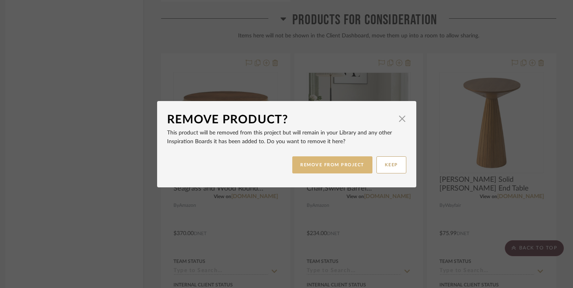
click at [307, 166] on button "REMOVE FROM PROJECT" at bounding box center [332, 165] width 80 height 17
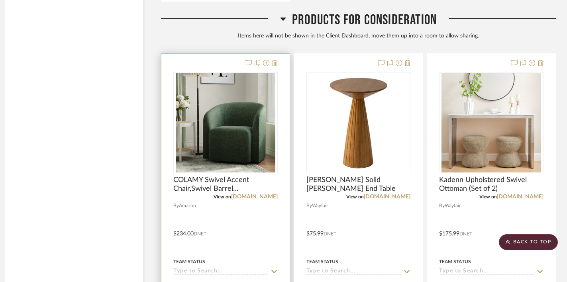
click at [278, 64] on div at bounding box center [225, 200] width 128 height 292
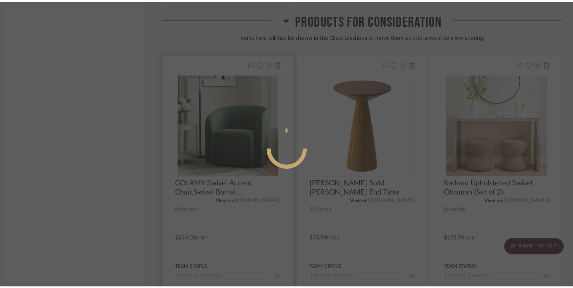
scroll to position [0, 0]
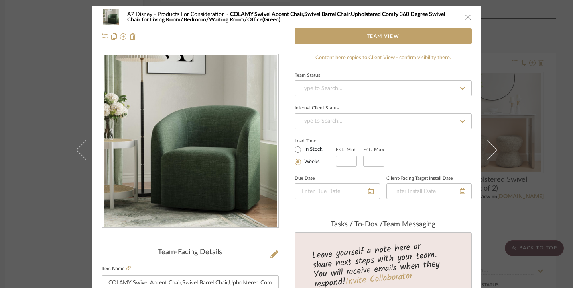
click at [467, 13] on div "A7 Disney Products For Consideration COLAMY Swivel Accent Chair,Swivel Barrel C…" at bounding box center [287, 17] width 370 height 16
click at [466, 16] on icon "close" at bounding box center [468, 17] width 6 height 6
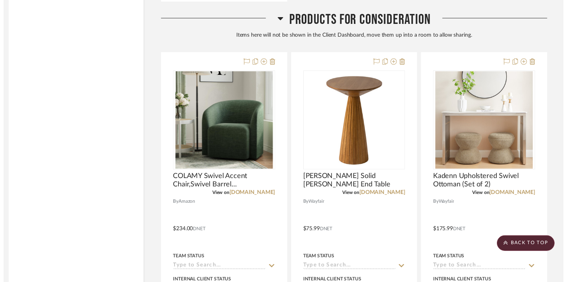
scroll to position [919, 7]
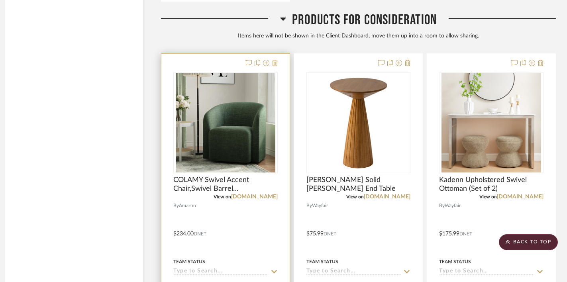
click at [275, 63] on icon at bounding box center [275, 63] width 6 height 6
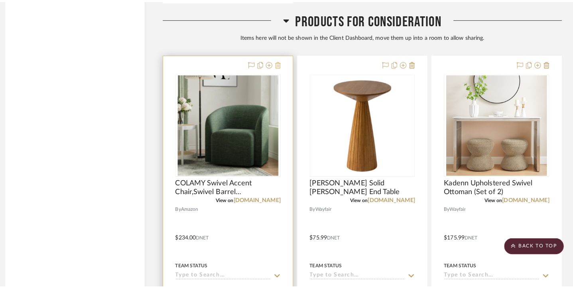
scroll to position [0, 0]
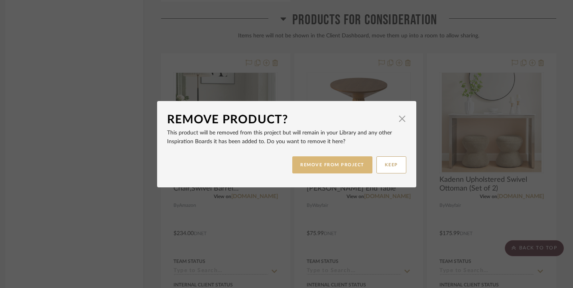
click at [310, 161] on button "REMOVE FROM PROJECT" at bounding box center [332, 165] width 80 height 17
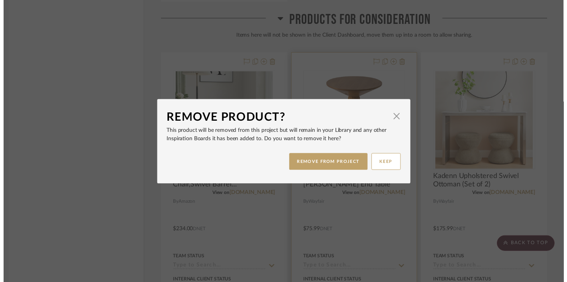
scroll to position [919, 7]
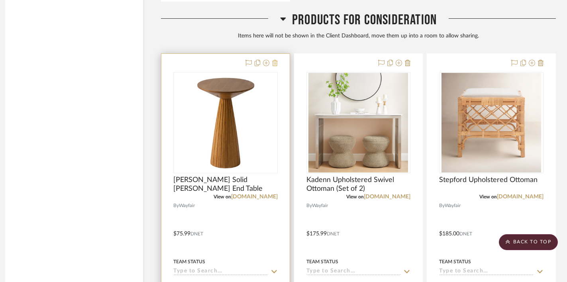
click at [275, 63] on icon at bounding box center [275, 63] width 6 height 6
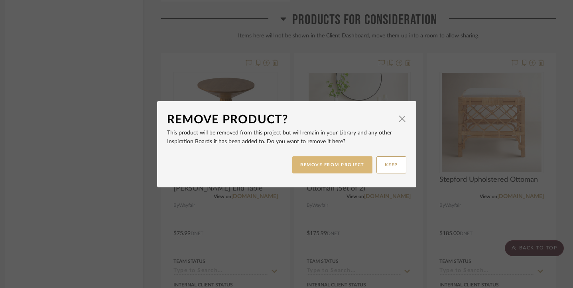
click at [298, 165] on button "REMOVE FROM PROJECT" at bounding box center [332, 165] width 80 height 17
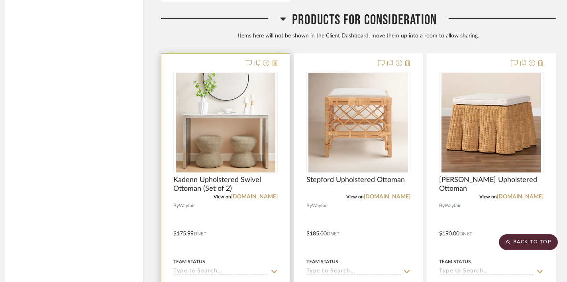
click at [276, 65] on fa-icon at bounding box center [275, 63] width 6 height 6
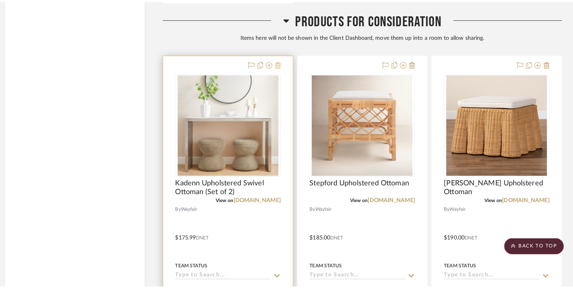
scroll to position [0, 0]
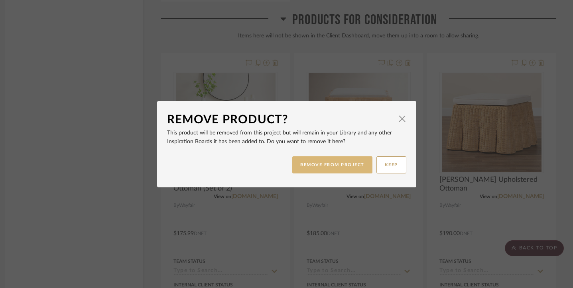
click at [307, 158] on button "REMOVE FROM PROJECT" at bounding box center [332, 165] width 80 height 17
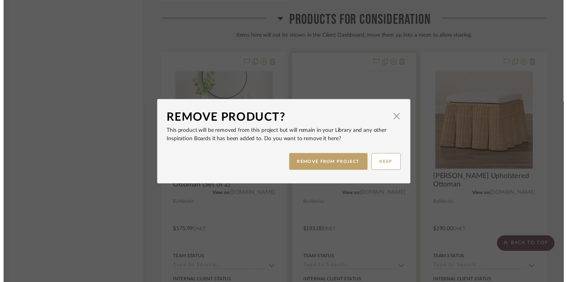
scroll to position [919, 7]
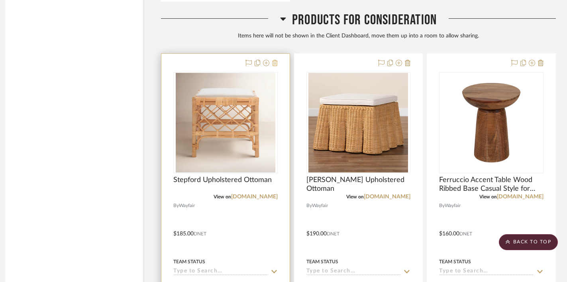
click at [274, 60] on icon at bounding box center [275, 63] width 6 height 6
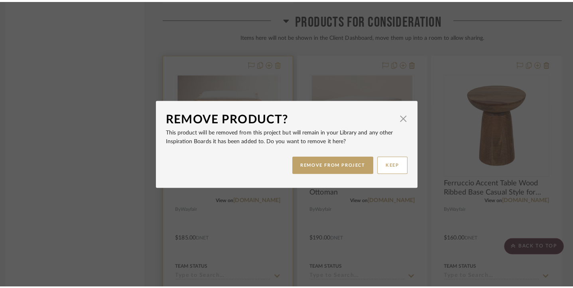
scroll to position [0, 0]
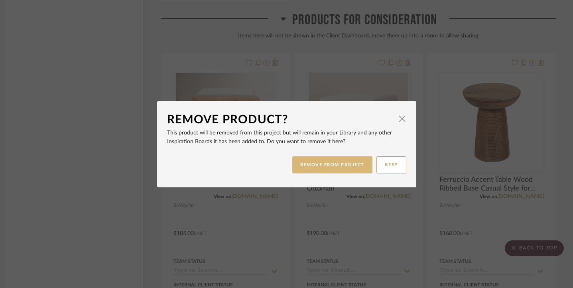
click at [301, 167] on button "REMOVE FROM PROJECT" at bounding box center [332, 165] width 80 height 17
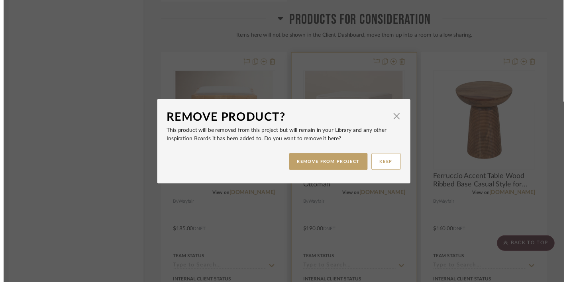
scroll to position [919, 7]
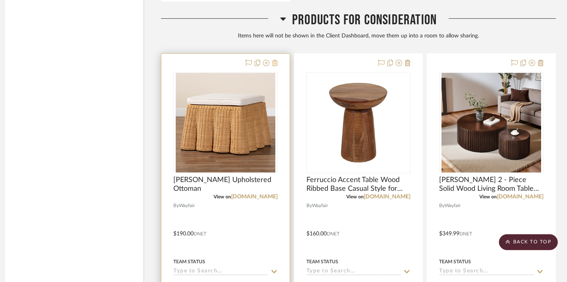
click at [275, 63] on icon at bounding box center [275, 63] width 6 height 6
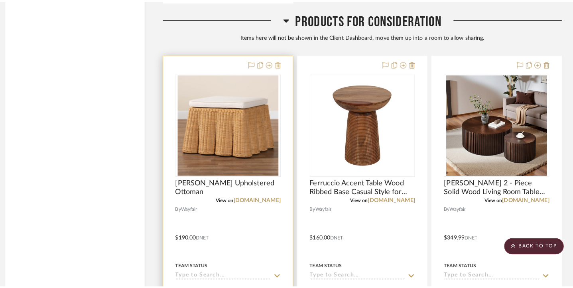
scroll to position [0, 0]
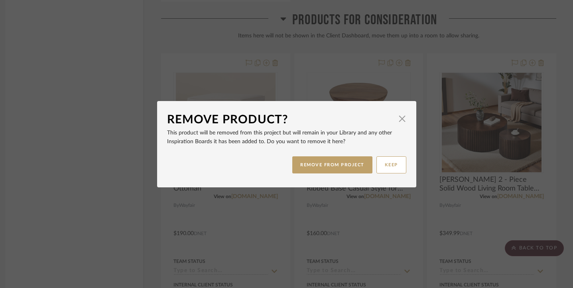
click at [318, 174] on div "REMOVE FROM PROJECT KEEP" at bounding box center [286, 165] width 239 height 25
click at [315, 163] on button "REMOVE FROM PROJECT" at bounding box center [332, 165] width 80 height 17
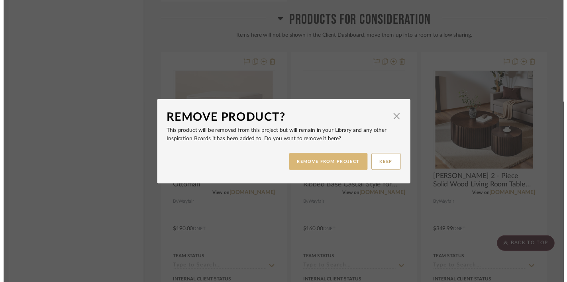
scroll to position [919, 7]
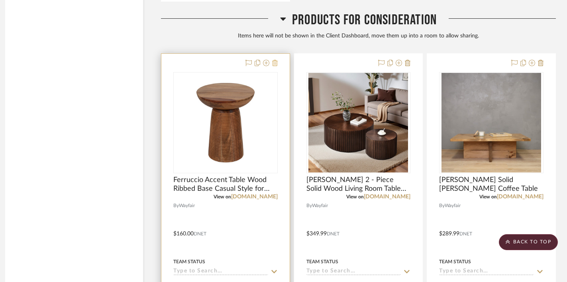
click at [277, 63] on icon at bounding box center [275, 63] width 6 height 6
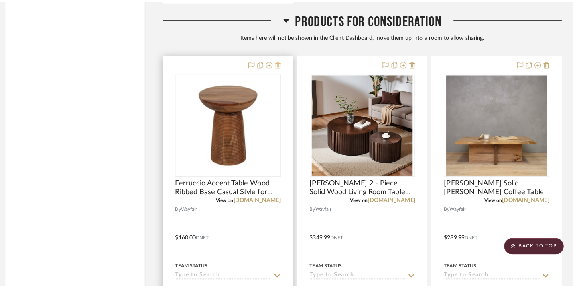
scroll to position [0, 0]
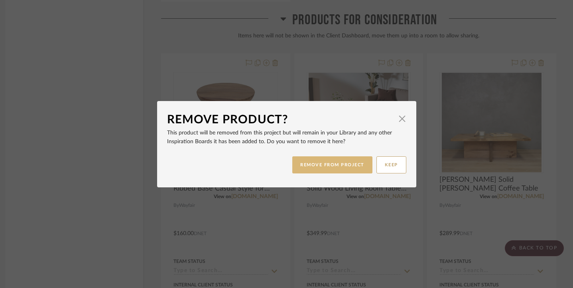
click at [307, 161] on button "REMOVE FROM PROJECT" at bounding box center [332, 165] width 80 height 17
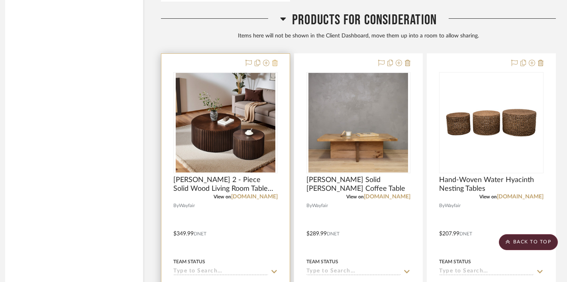
click at [274, 65] on icon at bounding box center [275, 63] width 6 height 6
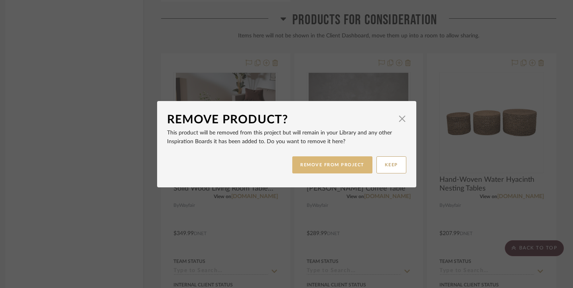
click at [326, 168] on button "REMOVE FROM PROJECT" at bounding box center [332, 165] width 80 height 17
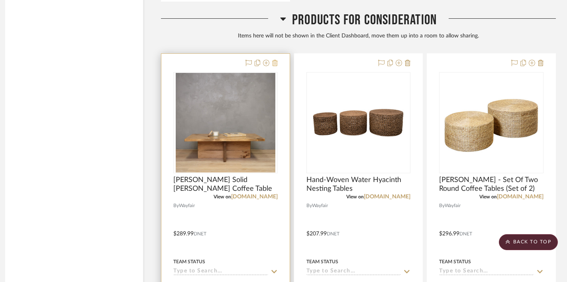
click at [275, 61] on icon at bounding box center [275, 63] width 6 height 6
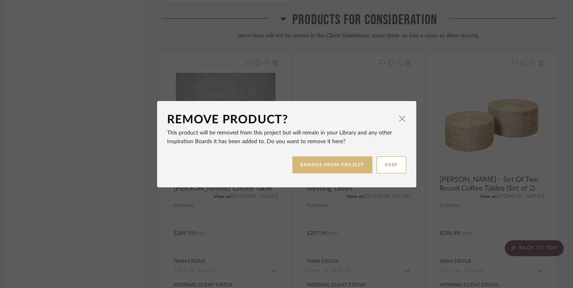
click at [332, 164] on button "REMOVE FROM PROJECT" at bounding box center [332, 165] width 80 height 17
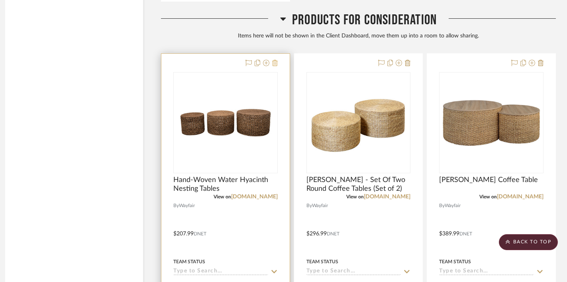
click at [275, 62] on icon at bounding box center [275, 63] width 6 height 6
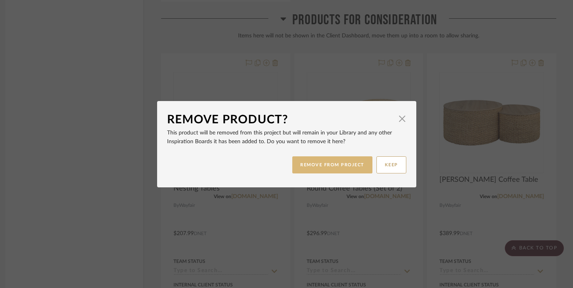
click at [302, 161] on button "REMOVE FROM PROJECT" at bounding box center [332, 165] width 80 height 17
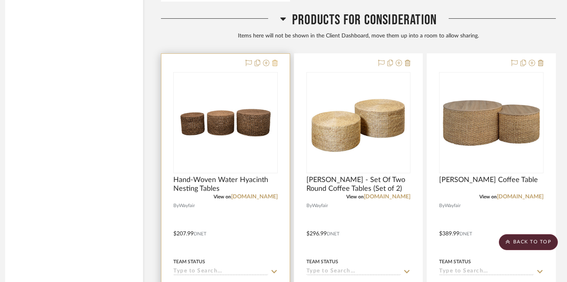
click at [274, 63] on icon at bounding box center [275, 63] width 6 height 6
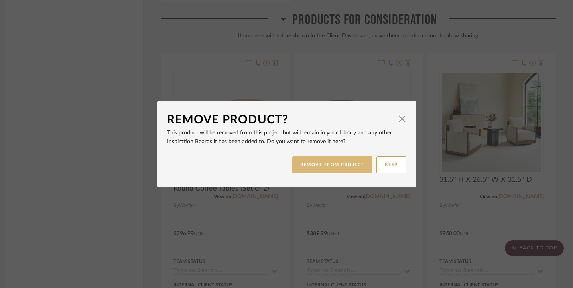
click at [299, 168] on button "REMOVE FROM PROJECT" at bounding box center [332, 165] width 80 height 17
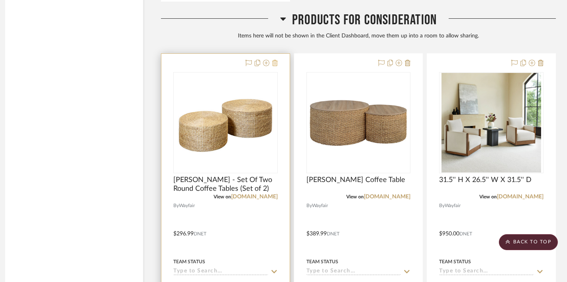
click at [275, 63] on icon at bounding box center [275, 63] width 6 height 6
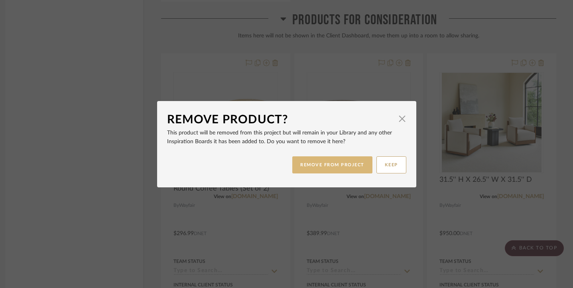
click at [301, 160] on button "REMOVE FROM PROJECT" at bounding box center [332, 165] width 80 height 17
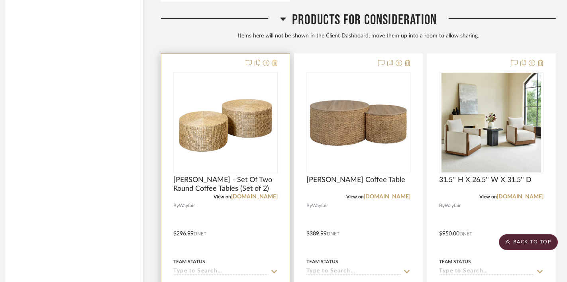
click at [275, 60] on icon at bounding box center [275, 63] width 6 height 6
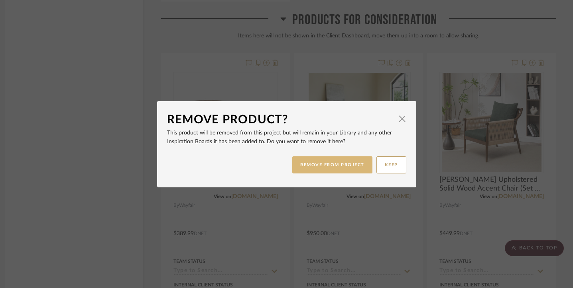
click at [316, 168] on button "REMOVE FROM PROJECT" at bounding box center [332, 165] width 80 height 17
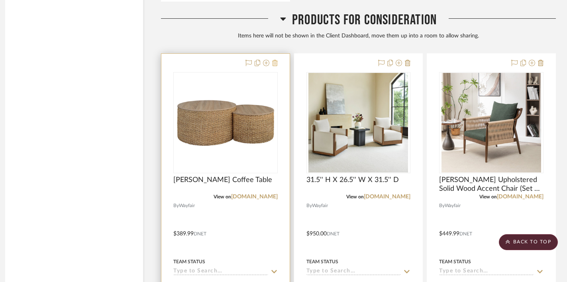
click at [276, 63] on icon at bounding box center [275, 63] width 6 height 6
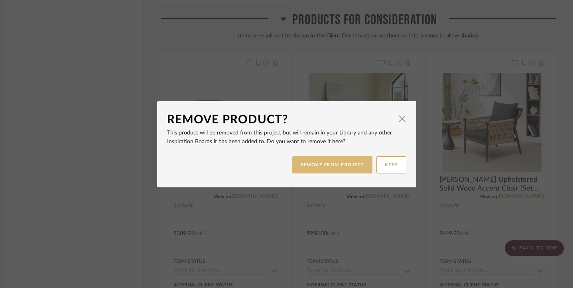
click at [312, 163] on button "REMOVE FROM PROJECT" at bounding box center [332, 165] width 80 height 17
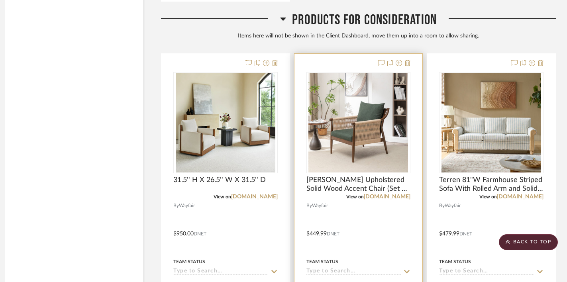
click at [411, 59] on div at bounding box center [358, 200] width 128 height 292
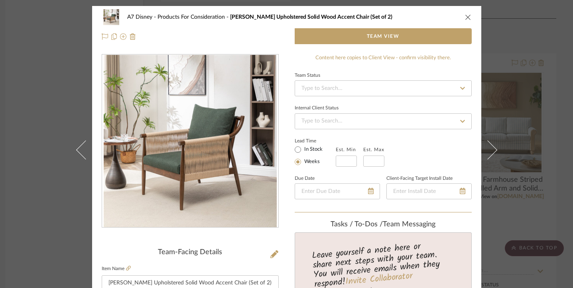
click at [465, 21] on div "A7 Disney Products For Consideration [PERSON_NAME] Upholstered Solid Wood Accen…" at bounding box center [287, 17] width 370 height 16
click at [465, 15] on icon "close" at bounding box center [468, 17] width 6 height 6
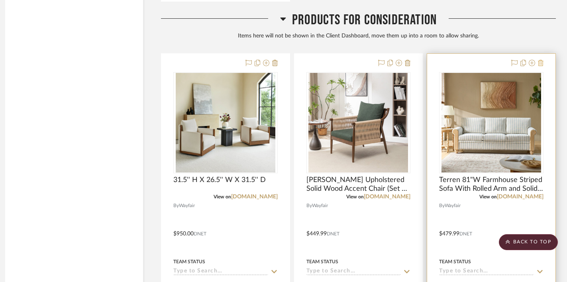
click at [542, 63] on icon at bounding box center [541, 63] width 6 height 6
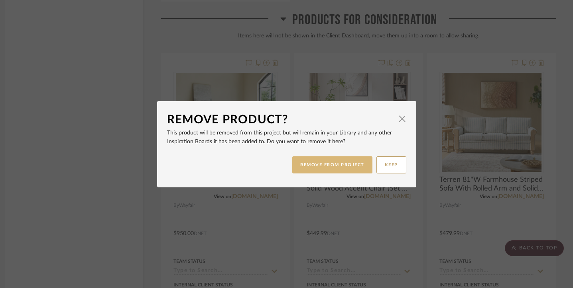
click at [361, 163] on button "REMOVE FROM PROJECT" at bounding box center [332, 165] width 80 height 17
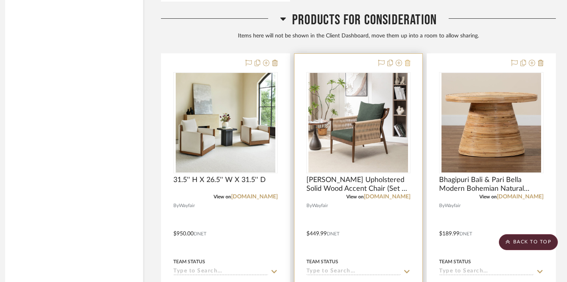
click at [407, 63] on icon at bounding box center [408, 63] width 6 height 6
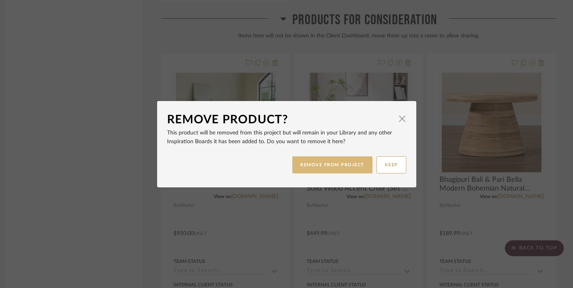
click at [349, 163] on button "REMOVE FROM PROJECT" at bounding box center [332, 165] width 80 height 17
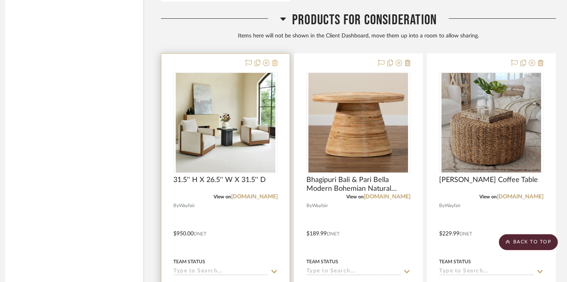
click at [275, 65] on icon at bounding box center [275, 63] width 6 height 6
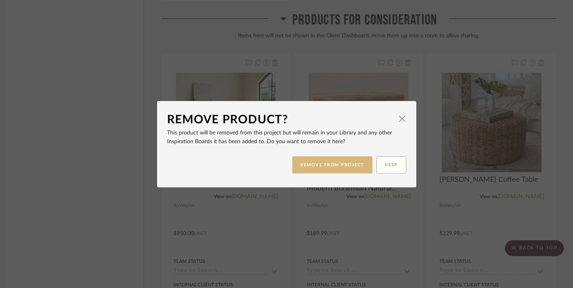
click at [311, 165] on button "REMOVE FROM PROJECT" at bounding box center [332, 165] width 80 height 17
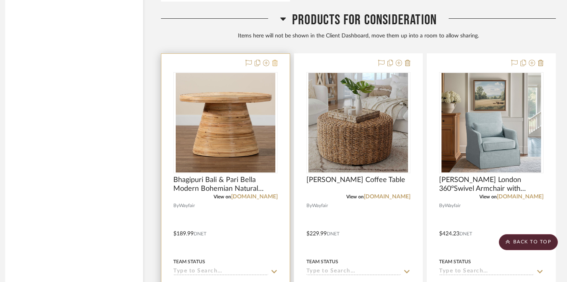
click at [275, 62] on icon at bounding box center [275, 63] width 6 height 6
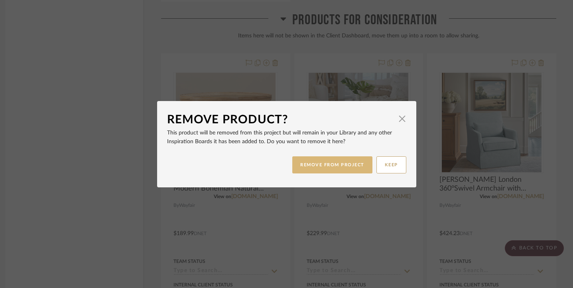
click at [308, 166] on button "REMOVE FROM PROJECT" at bounding box center [332, 165] width 80 height 17
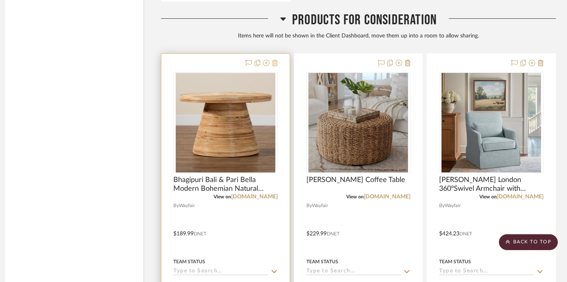
click at [275, 60] on icon at bounding box center [275, 63] width 6 height 6
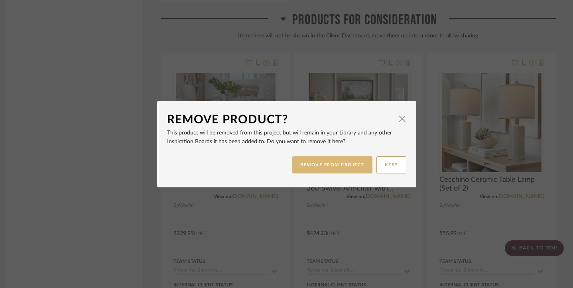
click at [313, 171] on button "REMOVE FROM PROJECT" at bounding box center [332, 165] width 80 height 17
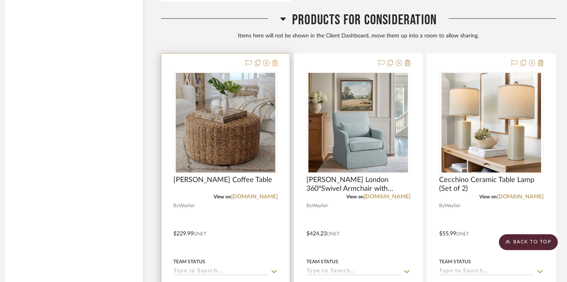
click at [274, 60] on icon at bounding box center [275, 63] width 6 height 6
click at [275, 62] on icon at bounding box center [275, 63] width 6 height 6
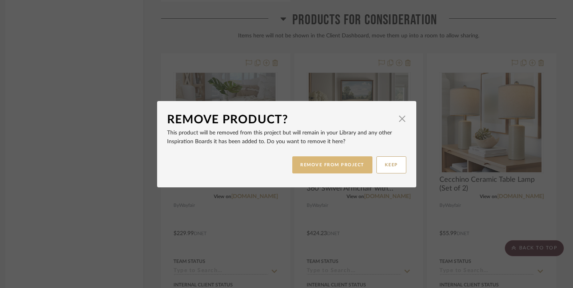
click at [314, 168] on button "REMOVE FROM PROJECT" at bounding box center [332, 165] width 80 height 17
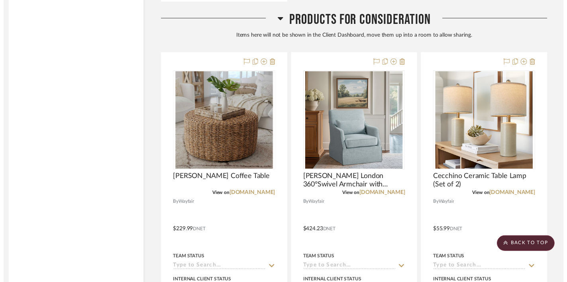
scroll to position [919, 7]
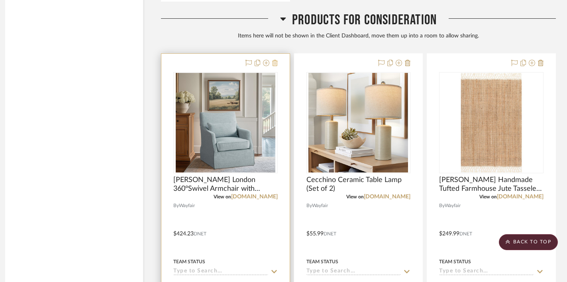
click at [274, 61] on icon at bounding box center [275, 63] width 6 height 6
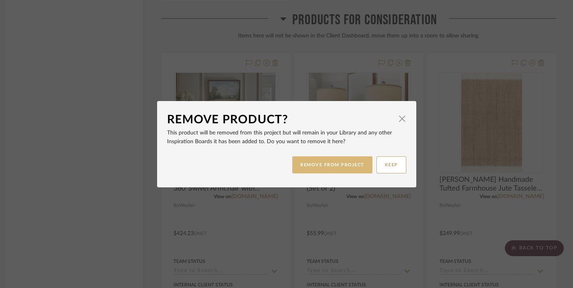
click at [298, 165] on button "REMOVE FROM PROJECT" at bounding box center [332, 165] width 80 height 17
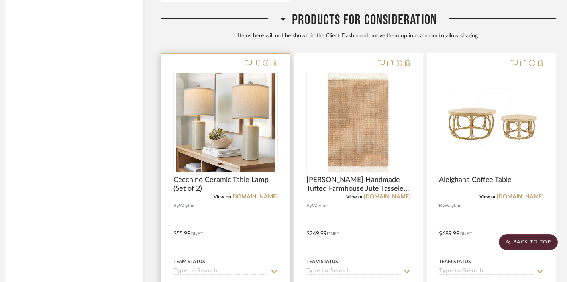
click at [275, 61] on icon at bounding box center [275, 63] width 6 height 6
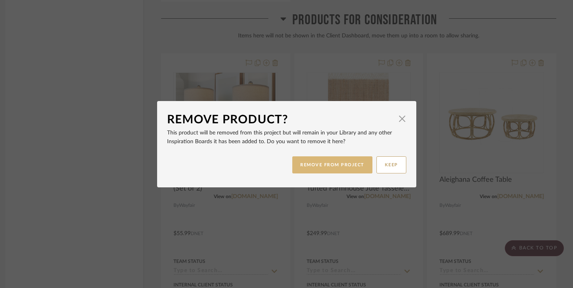
click at [313, 159] on button "REMOVE FROM PROJECT" at bounding box center [332, 165] width 80 height 17
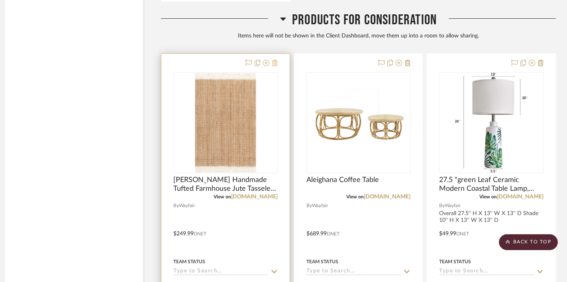
click at [272, 63] on icon at bounding box center [275, 63] width 6 height 6
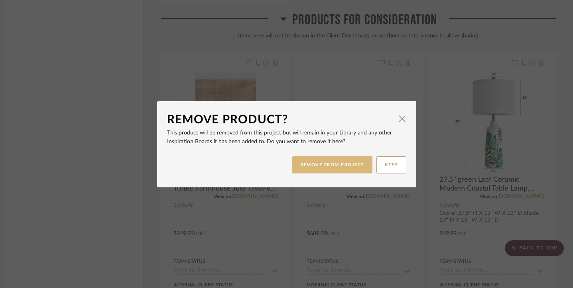
click at [295, 160] on button "REMOVE FROM PROJECT" at bounding box center [332, 165] width 80 height 17
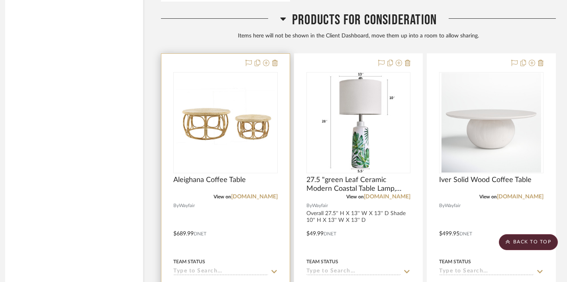
click at [278, 59] on div at bounding box center [225, 200] width 128 height 292
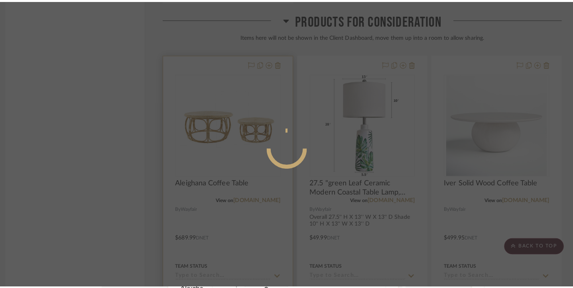
scroll to position [0, 0]
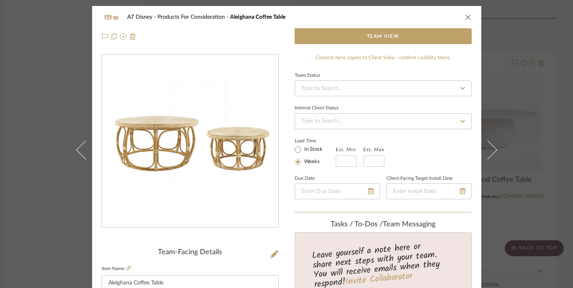
click at [463, 12] on div "A7 Disney Products For Consideration Aleighana Coffee Table" at bounding box center [287, 17] width 370 height 16
click at [466, 20] on icon "close" at bounding box center [468, 17] width 6 height 6
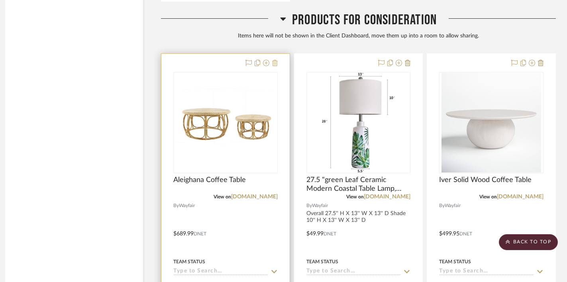
click at [276, 60] on fa-icon at bounding box center [275, 63] width 6 height 6
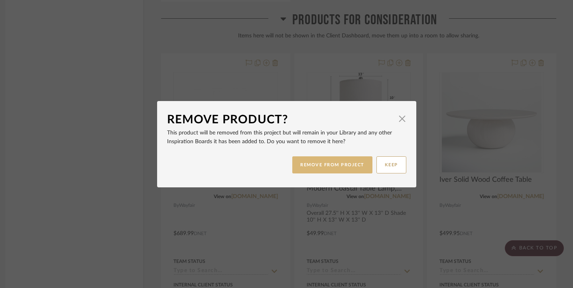
click at [310, 163] on button "REMOVE FROM PROJECT" at bounding box center [332, 165] width 80 height 17
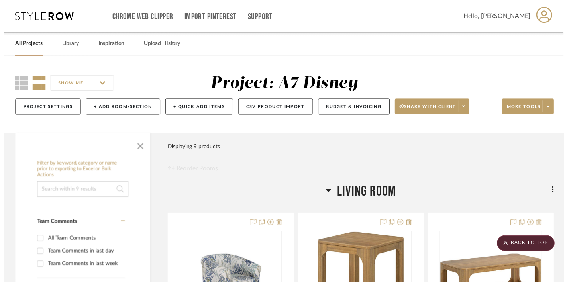
scroll to position [919, 7]
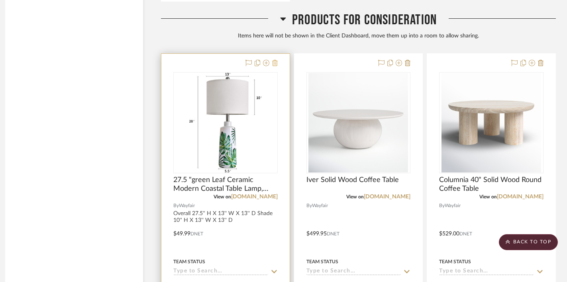
click at [277, 62] on icon at bounding box center [275, 63] width 6 height 6
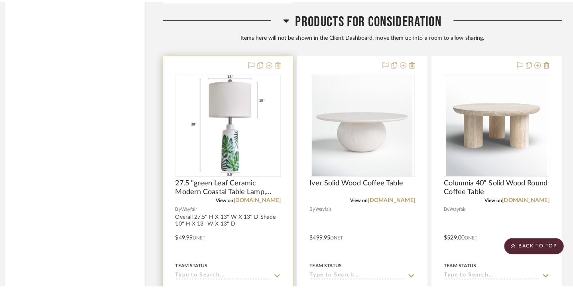
scroll to position [0, 0]
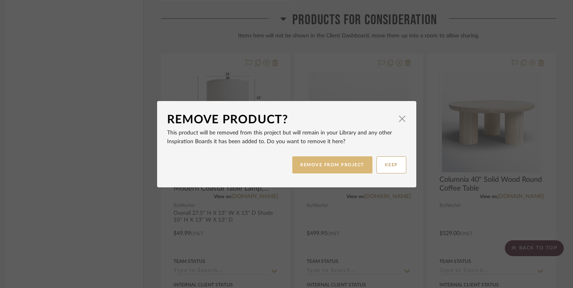
click at [324, 168] on button "REMOVE FROM PROJECT" at bounding box center [332, 165] width 80 height 17
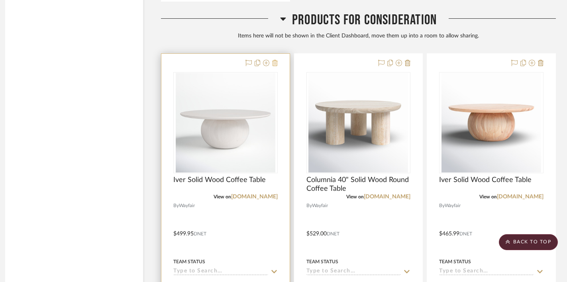
click at [276, 63] on icon at bounding box center [275, 63] width 6 height 6
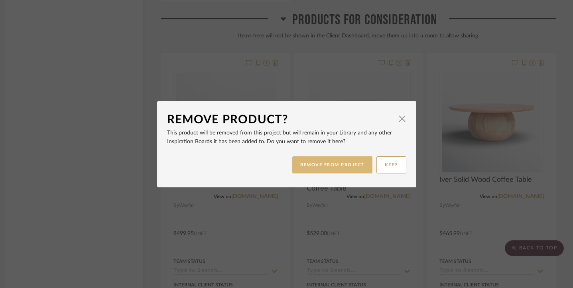
click at [314, 163] on button "REMOVE FROM PROJECT" at bounding box center [332, 165] width 80 height 17
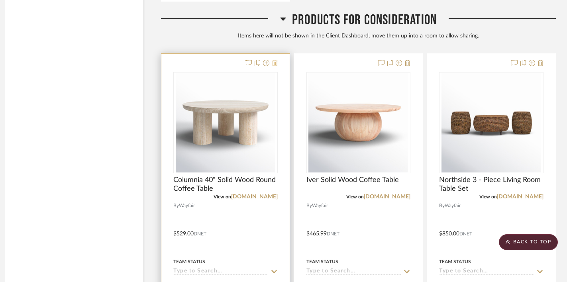
click at [275, 64] on icon at bounding box center [275, 63] width 6 height 6
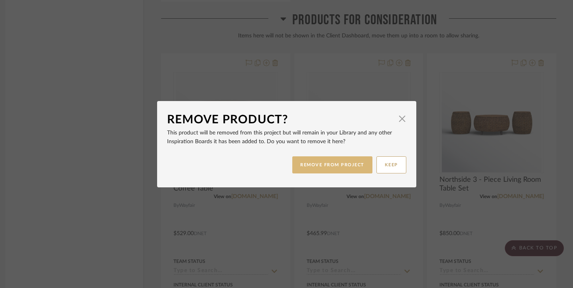
click at [304, 165] on button "REMOVE FROM PROJECT" at bounding box center [332, 165] width 80 height 17
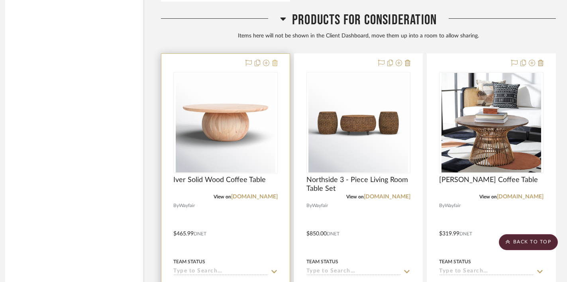
click at [275, 64] on icon at bounding box center [275, 63] width 6 height 6
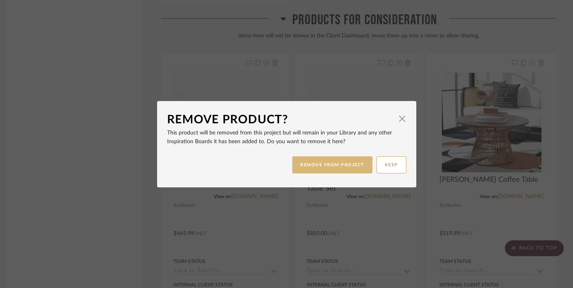
click at [304, 160] on button "REMOVE FROM PROJECT" at bounding box center [332, 165] width 80 height 17
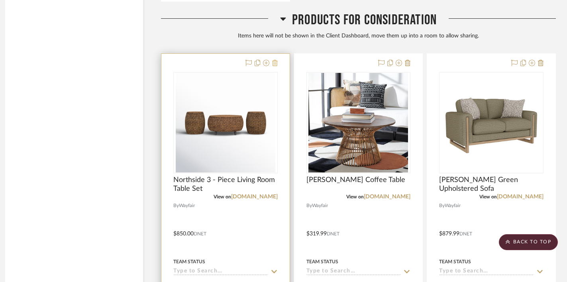
click at [275, 60] on icon at bounding box center [275, 63] width 6 height 6
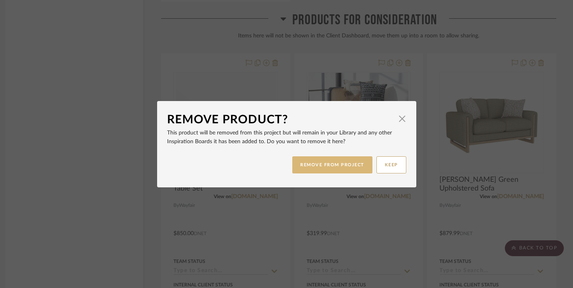
click at [322, 172] on button "REMOVE FROM PROJECT" at bounding box center [332, 165] width 80 height 17
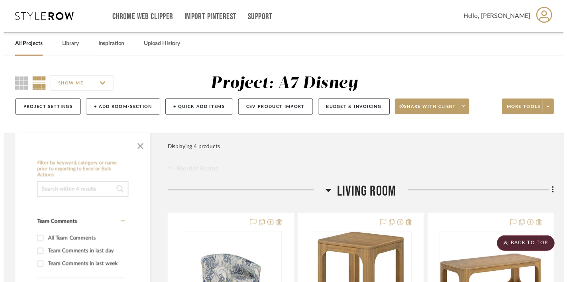
scroll to position [919, 7]
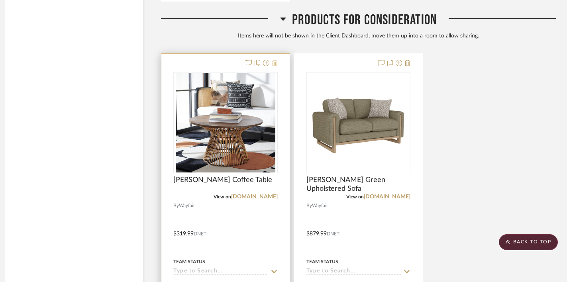
click at [277, 65] on icon at bounding box center [275, 63] width 6 height 6
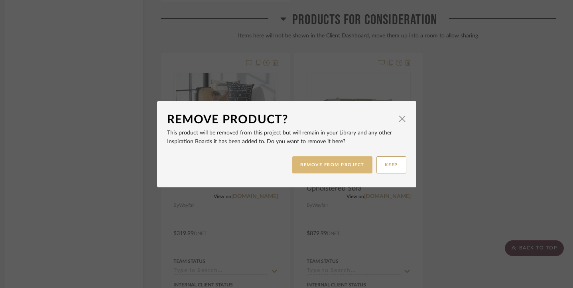
click at [304, 167] on button "REMOVE FROM PROJECT" at bounding box center [332, 165] width 80 height 17
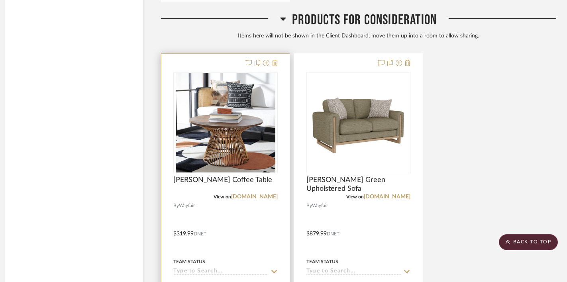
click at [275, 63] on icon at bounding box center [275, 63] width 6 height 6
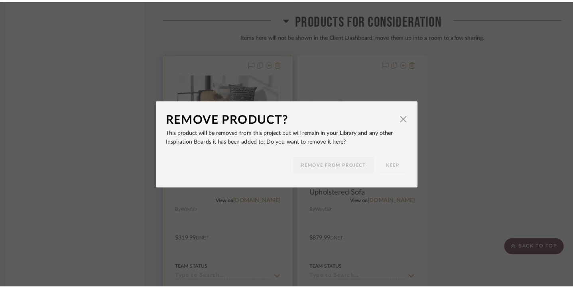
scroll to position [0, 0]
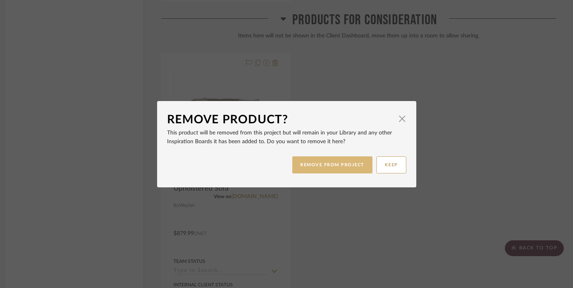
click at [316, 169] on button "REMOVE FROM PROJECT" at bounding box center [332, 165] width 80 height 17
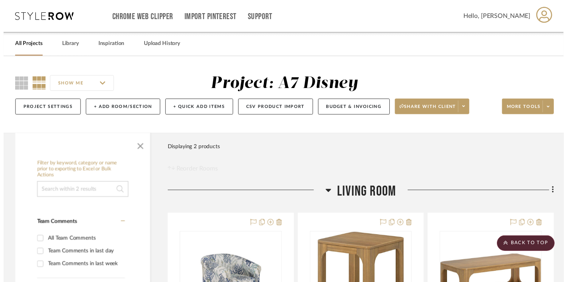
scroll to position [919, 7]
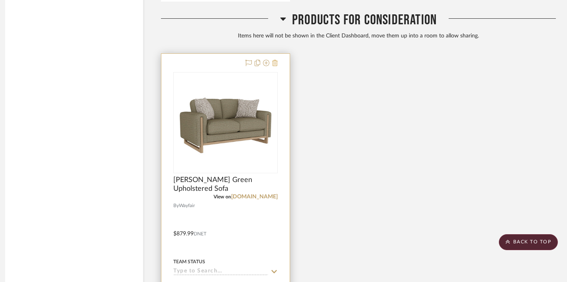
click at [277, 61] on icon at bounding box center [275, 63] width 6 height 6
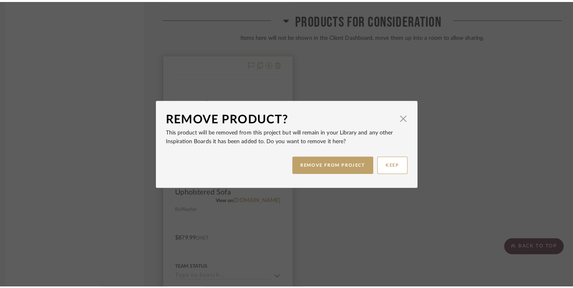
scroll to position [0, 0]
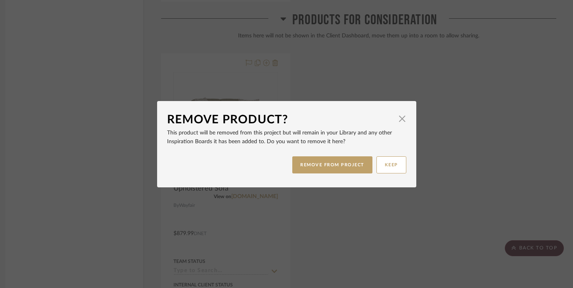
click at [321, 175] on div "REMOVE FROM PROJECT KEEP" at bounding box center [286, 165] width 239 height 25
click at [315, 159] on button "REMOVE FROM PROJECT" at bounding box center [332, 165] width 80 height 17
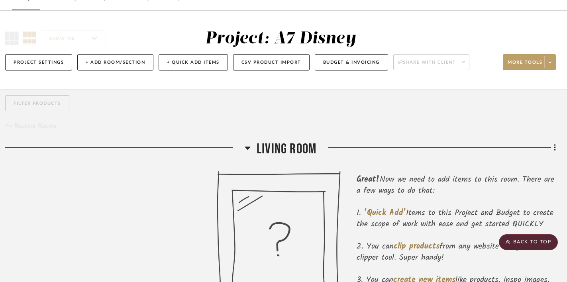
scroll to position [41, 7]
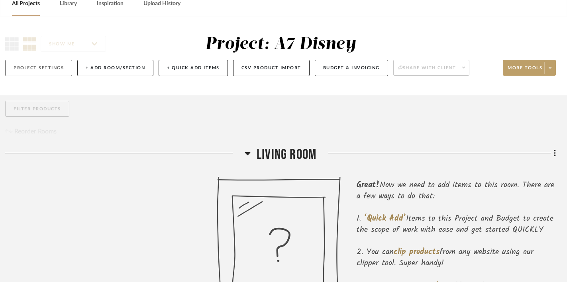
click at [37, 71] on button "Project Settings" at bounding box center [38, 68] width 67 height 16
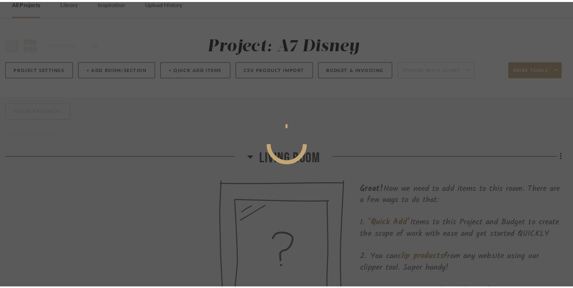
scroll to position [0, 0]
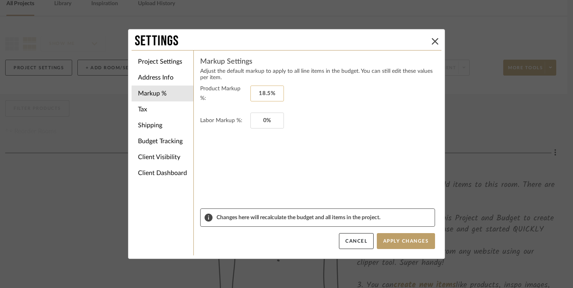
type input "18.5"
click at [268, 94] on input "18.5" at bounding box center [266, 94] width 33 height 16
type input "0%"
click at [399, 244] on button "Apply Changes" at bounding box center [406, 242] width 58 height 16
click at [392, 241] on button "Apply Changes" at bounding box center [406, 242] width 58 height 16
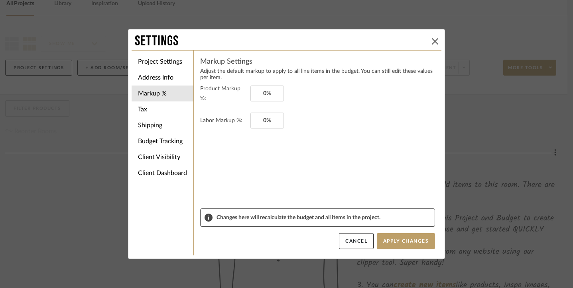
click at [434, 37] on button at bounding box center [435, 42] width 10 height 10
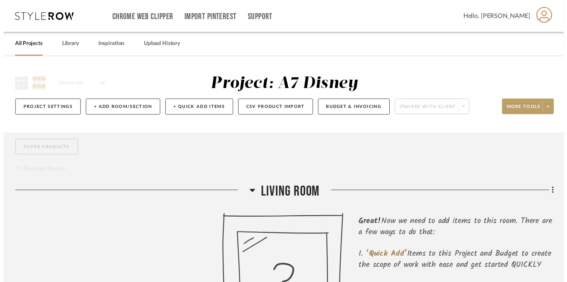
scroll to position [41, 7]
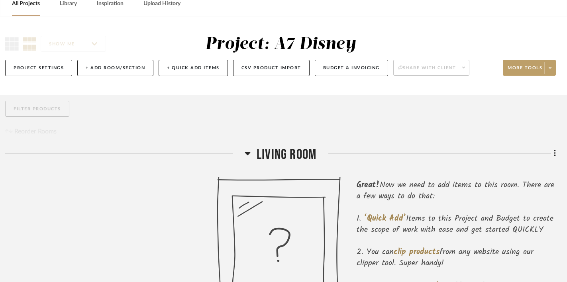
click at [67, 17] on div "SHOW ME Project: A7 Disney Project Settings + Add Room/Section + Quick Add Item…" at bounding box center [280, 55] width 574 height 79
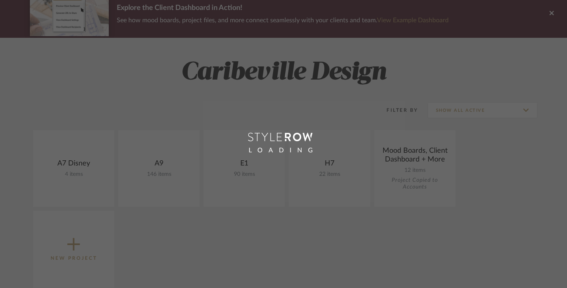
scroll to position [69, 0]
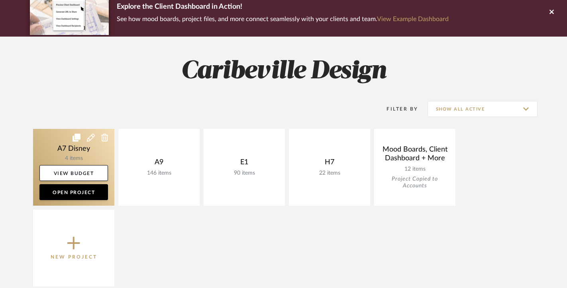
click at [77, 163] on link at bounding box center [73, 167] width 81 height 77
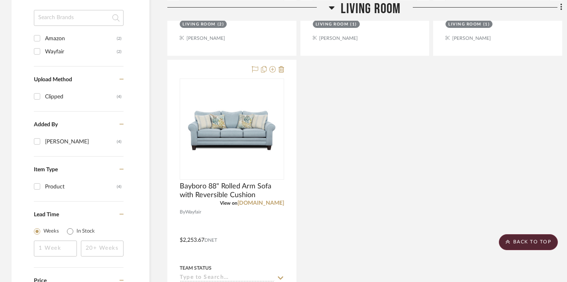
scroll to position [512, 0]
